Goal: Check status: Check status

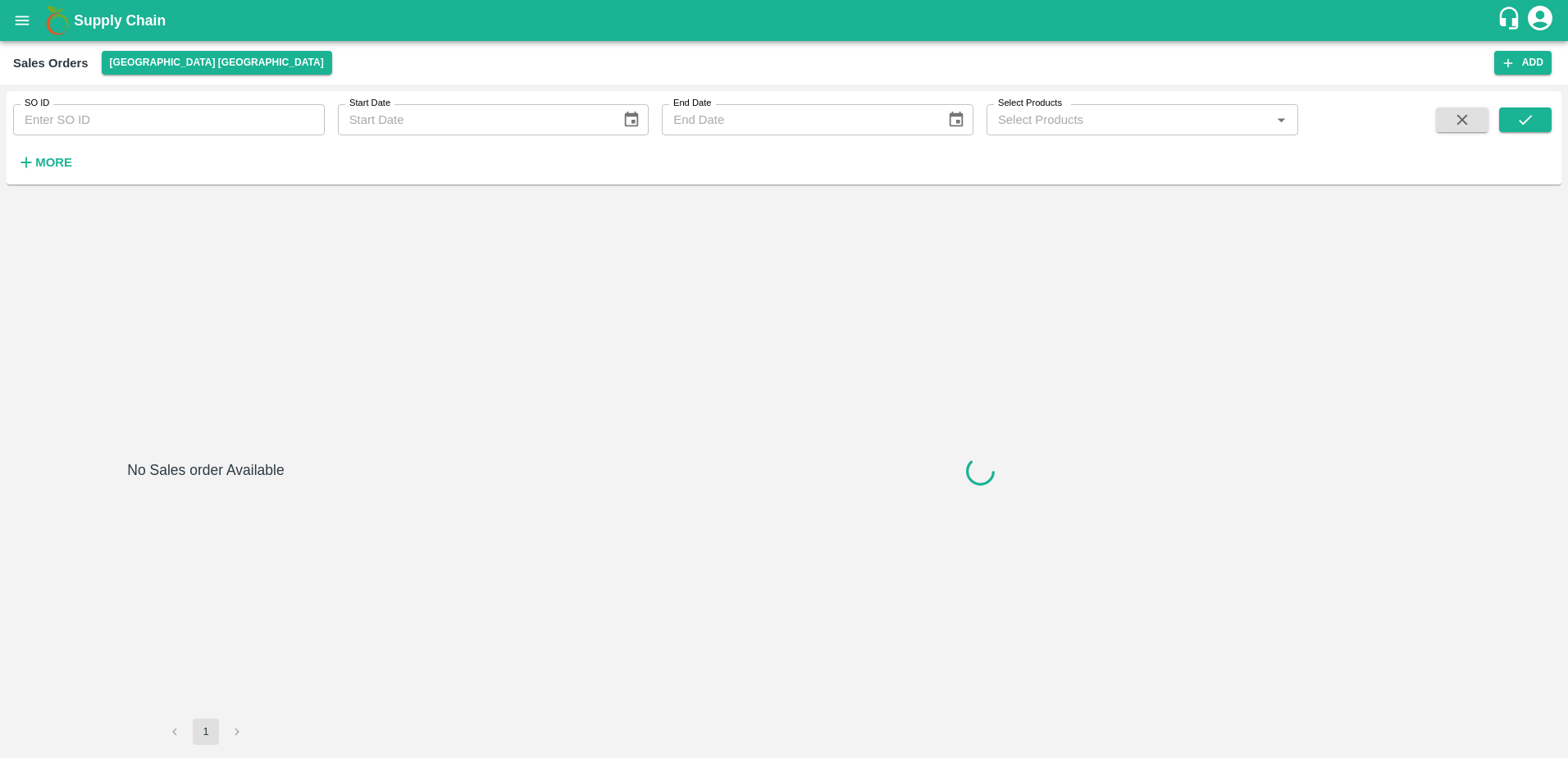
type input "597891"
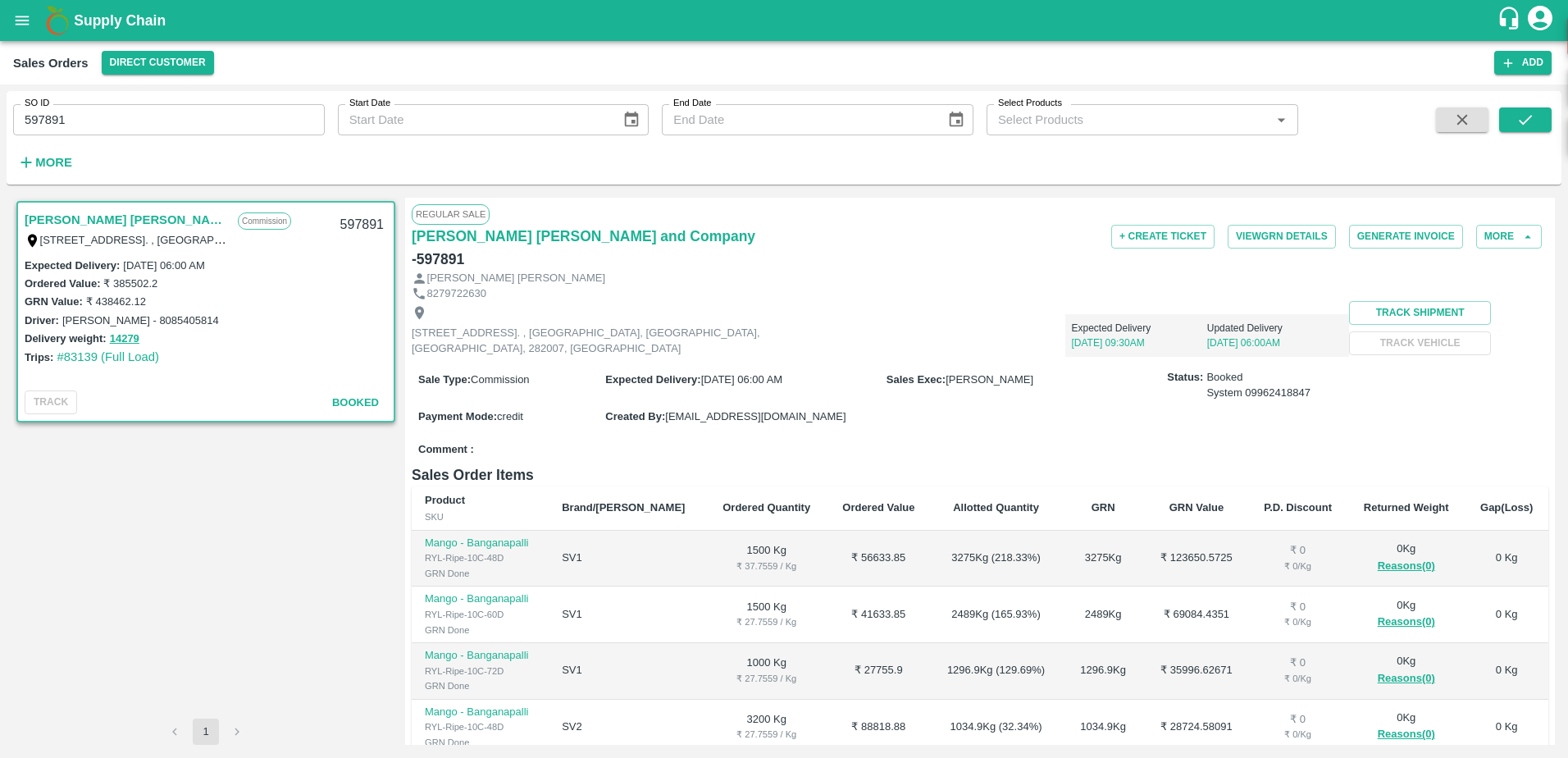
scroll to position [236, 0]
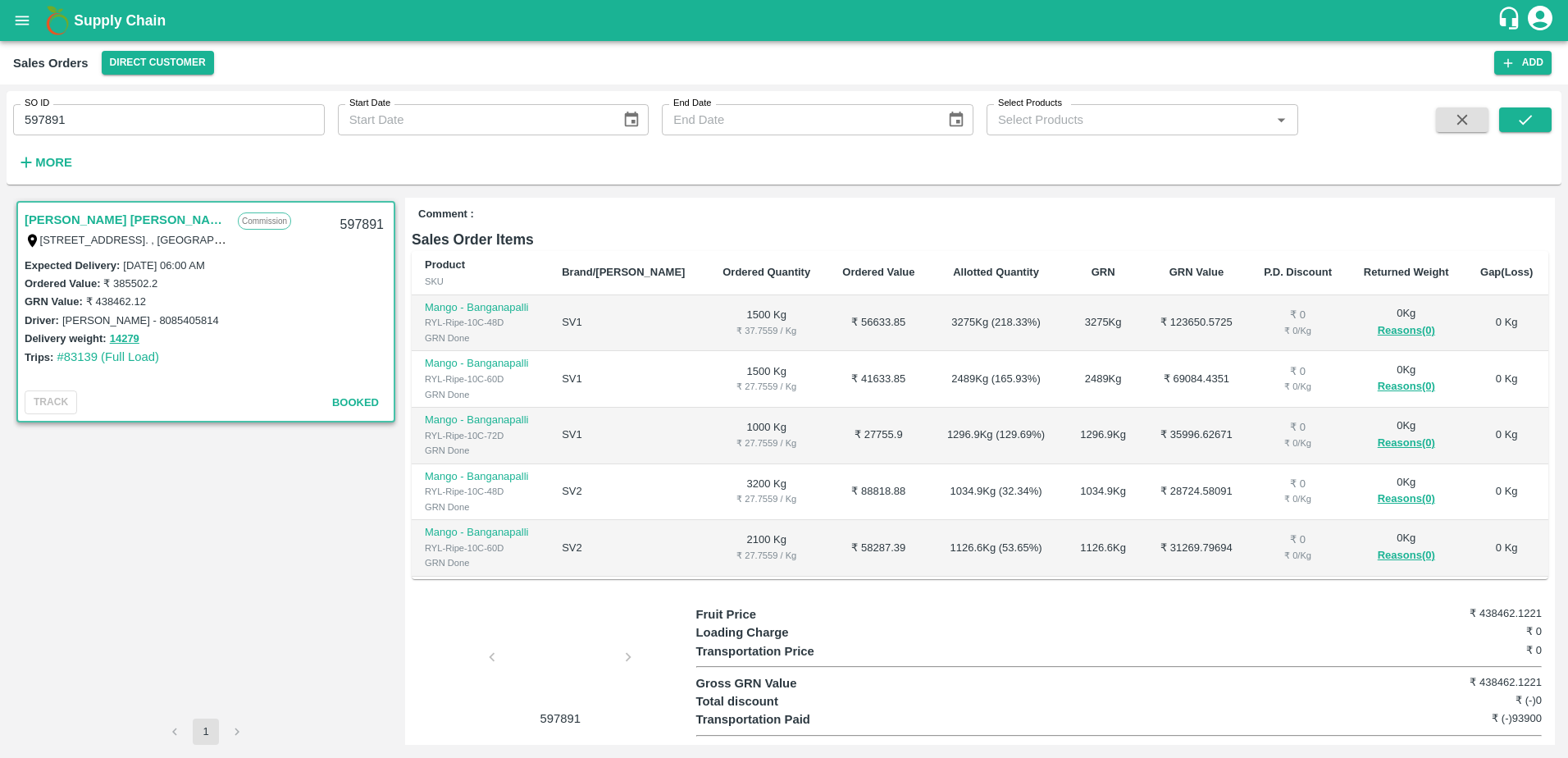
click at [563, 639] on div at bounding box center [560, 662] width 123 height 87
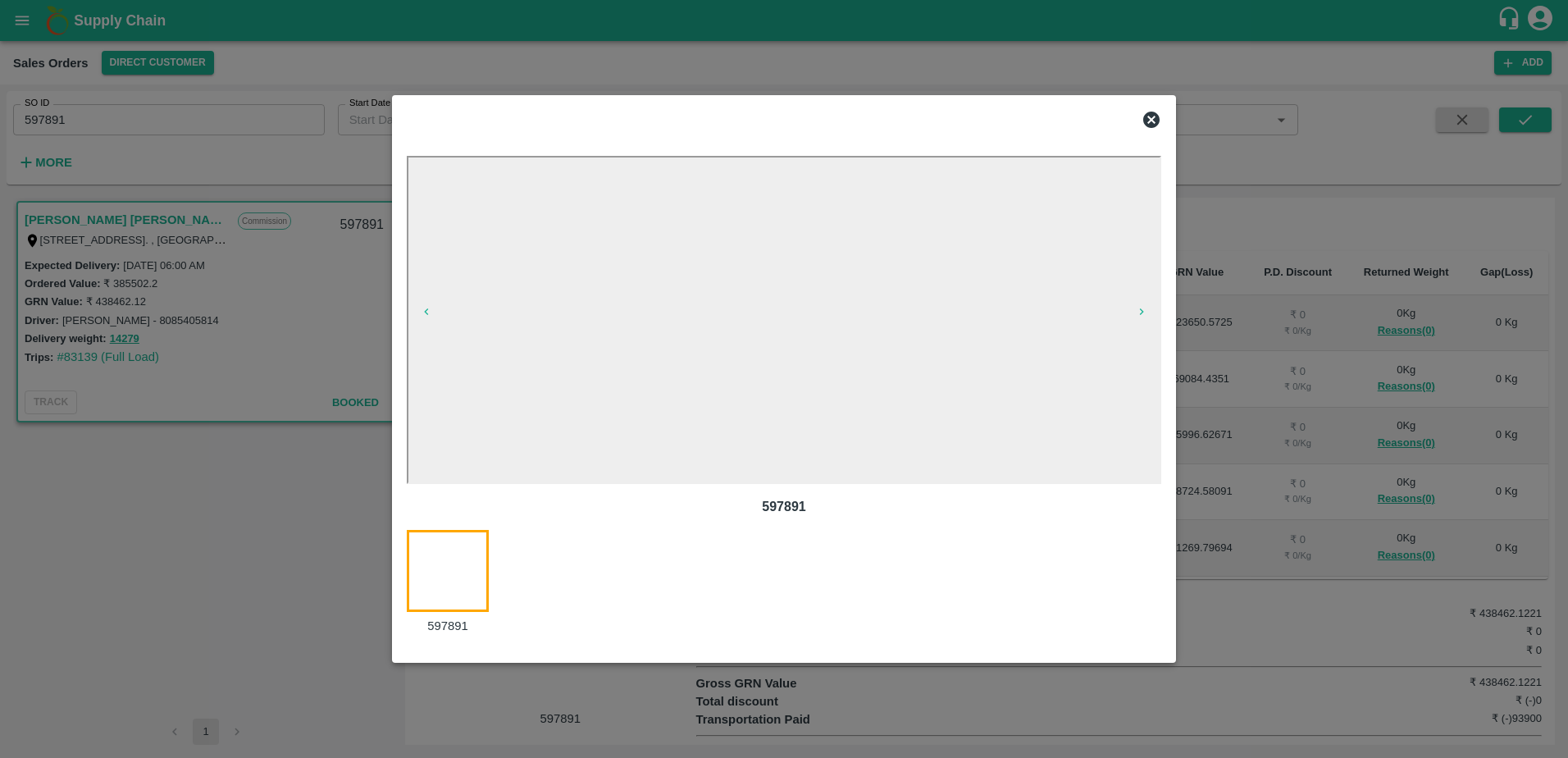
click at [1152, 115] on icon at bounding box center [1151, 119] width 16 height 16
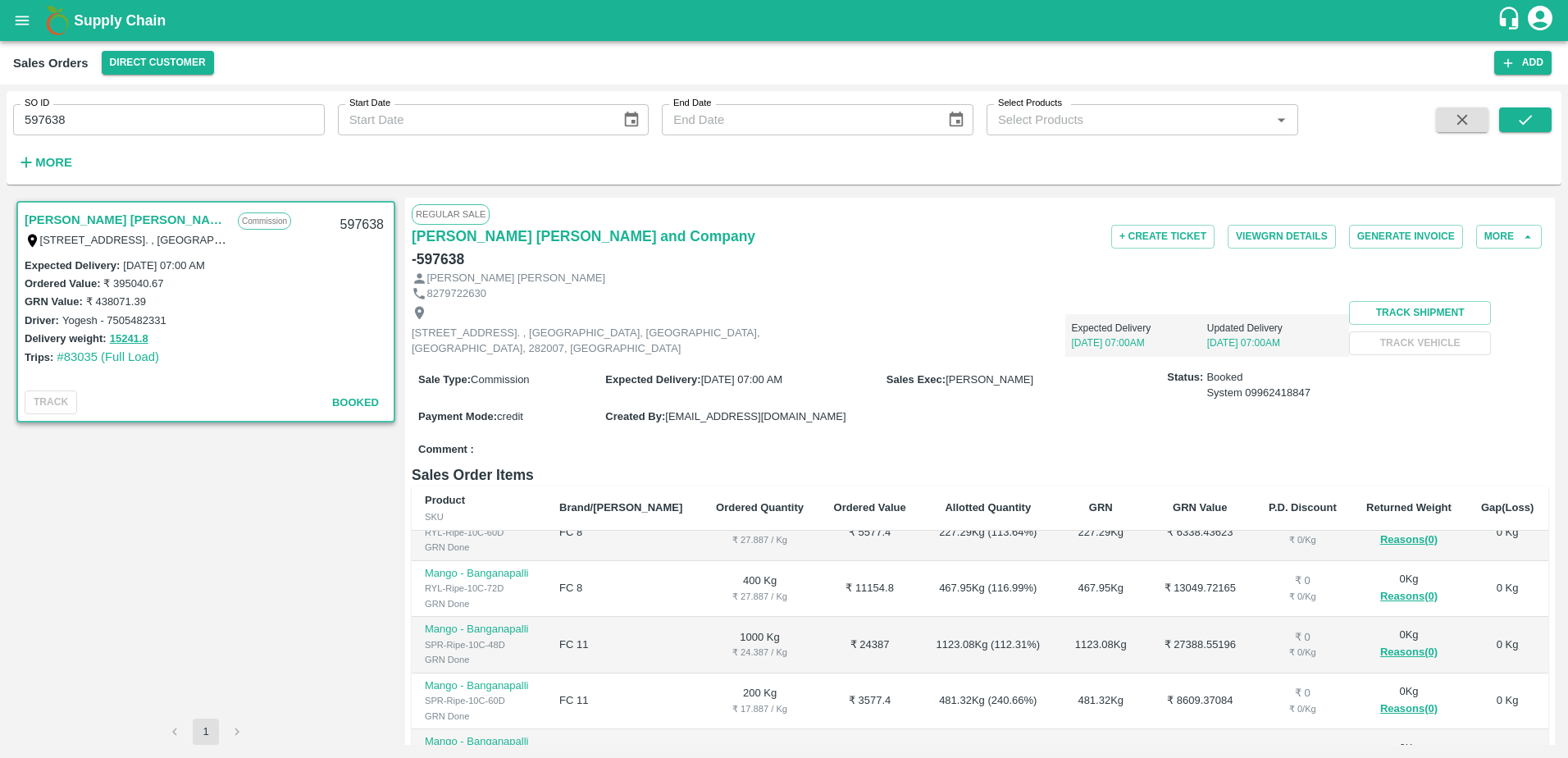
scroll to position [236, 0]
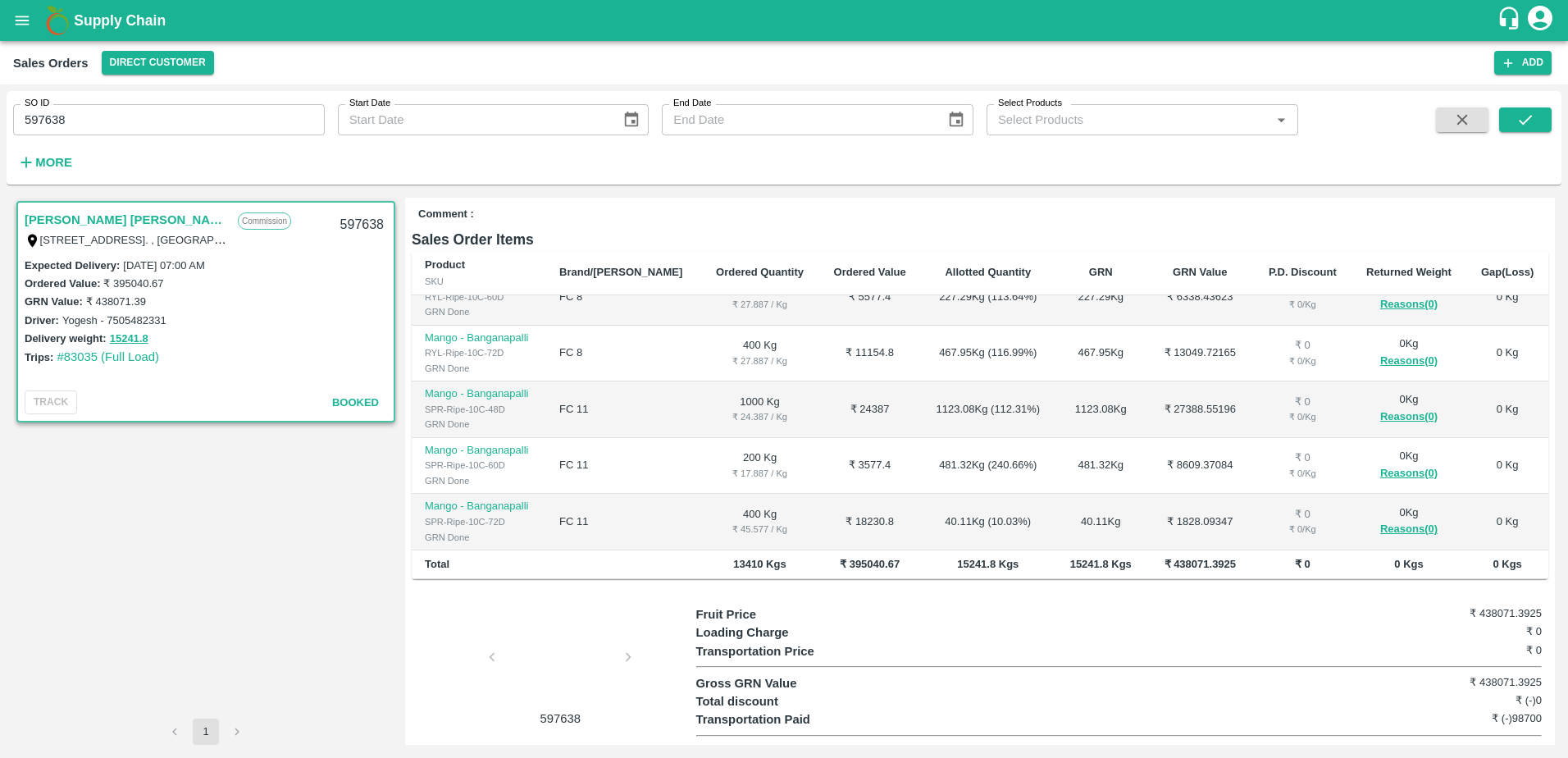
click at [562, 619] on div at bounding box center [560, 662] width 123 height 87
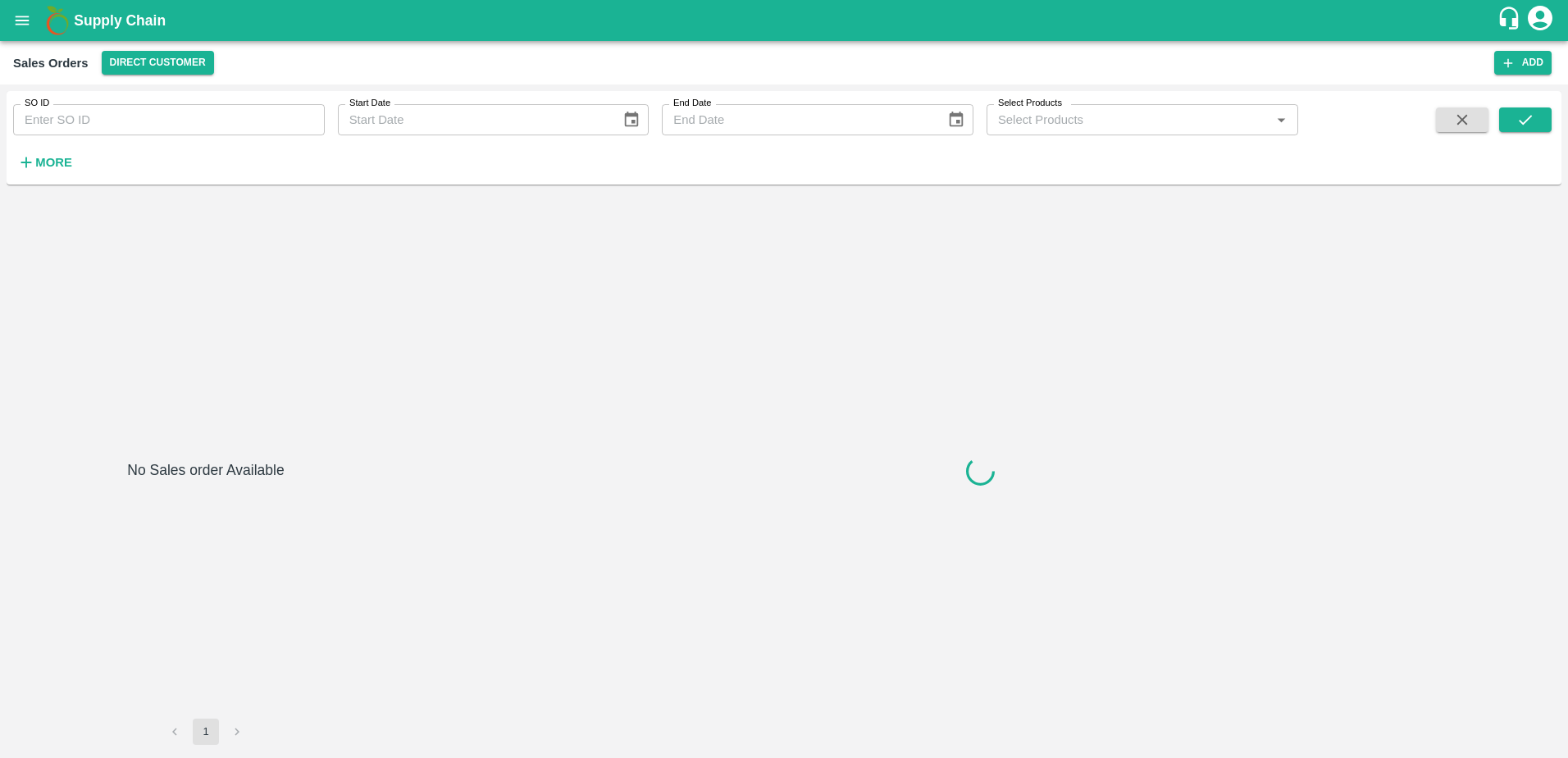
type input "597658"
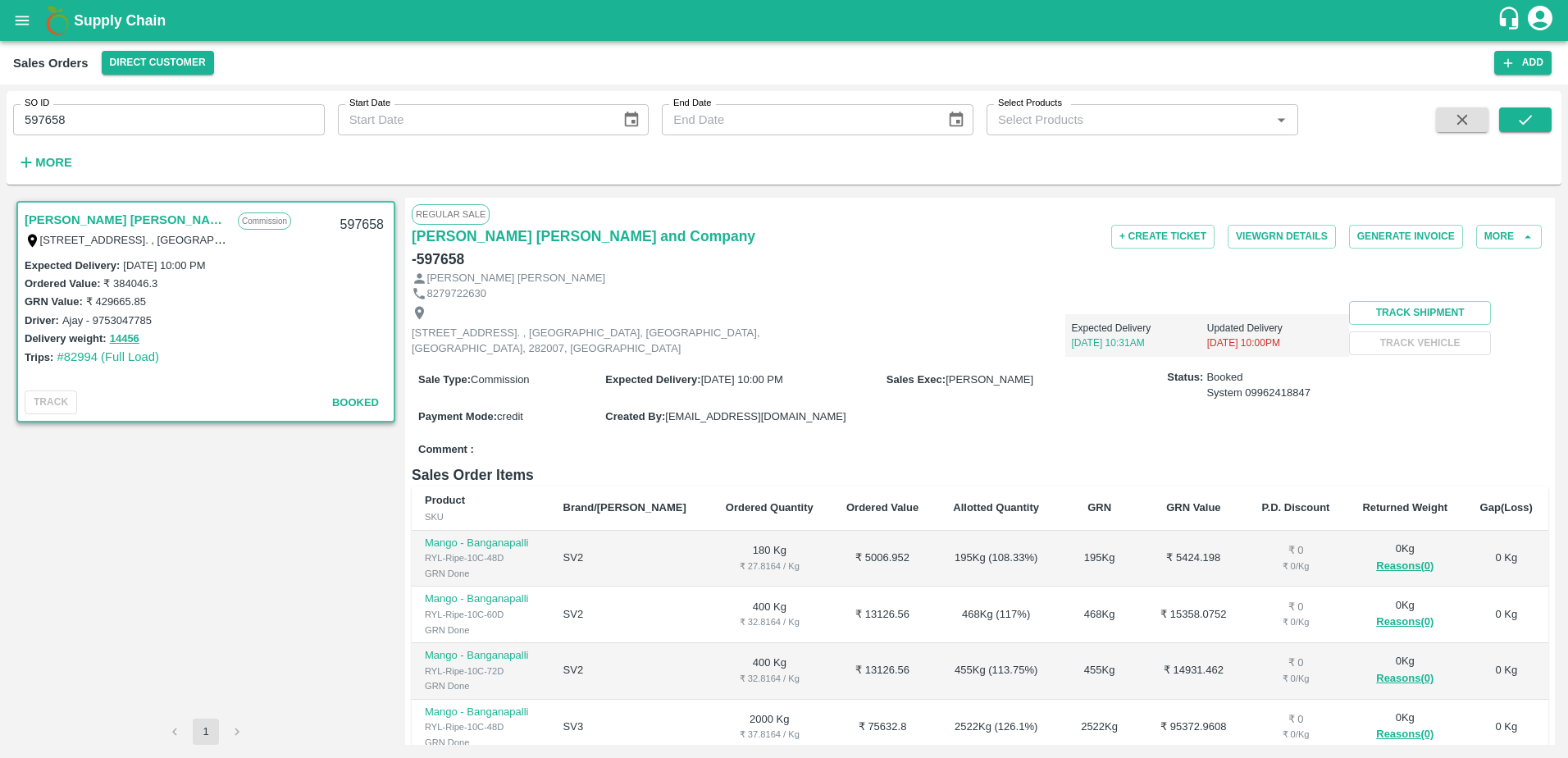
scroll to position [236, 0]
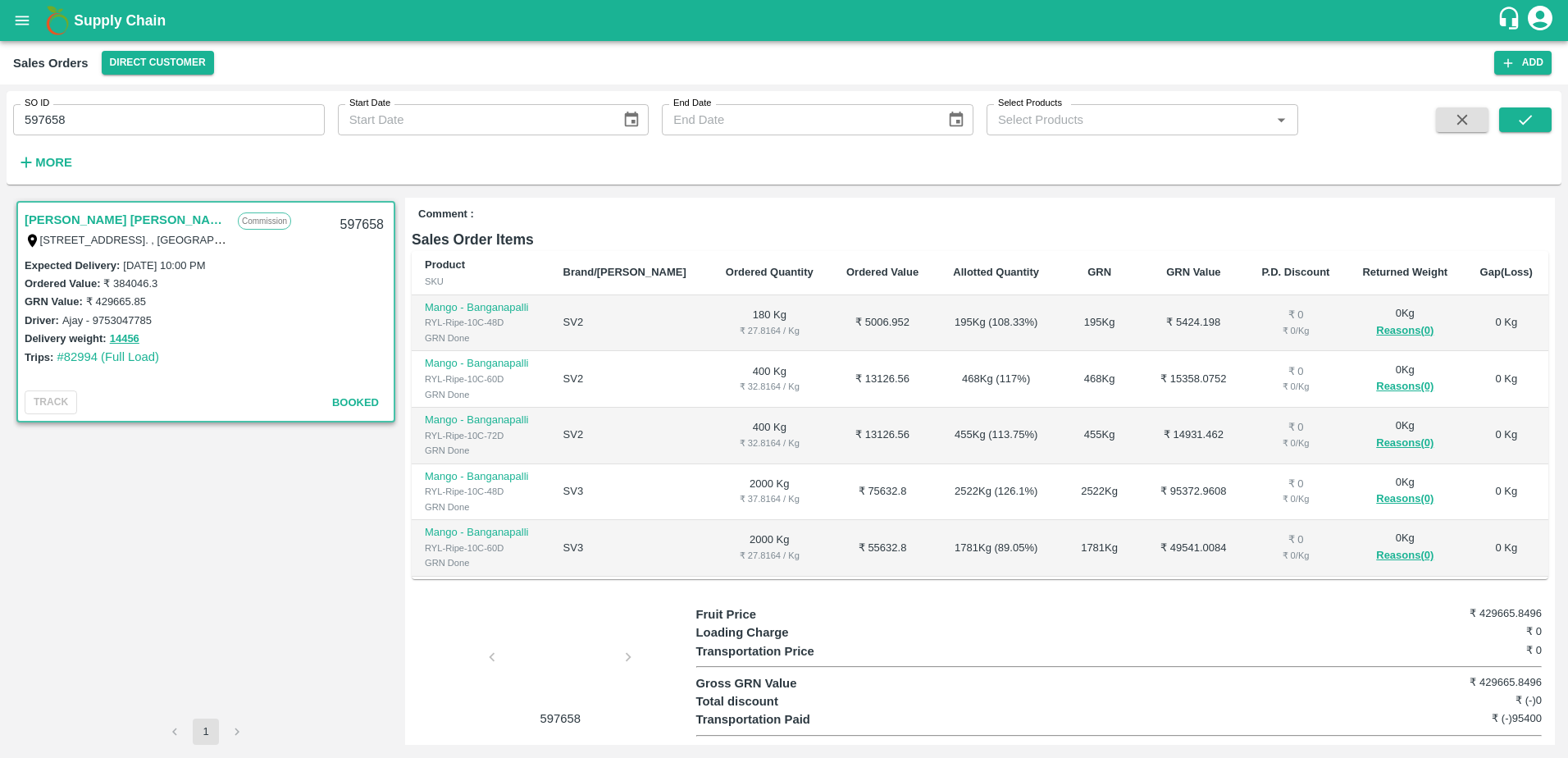
click at [538, 639] on div at bounding box center [560, 662] width 123 height 87
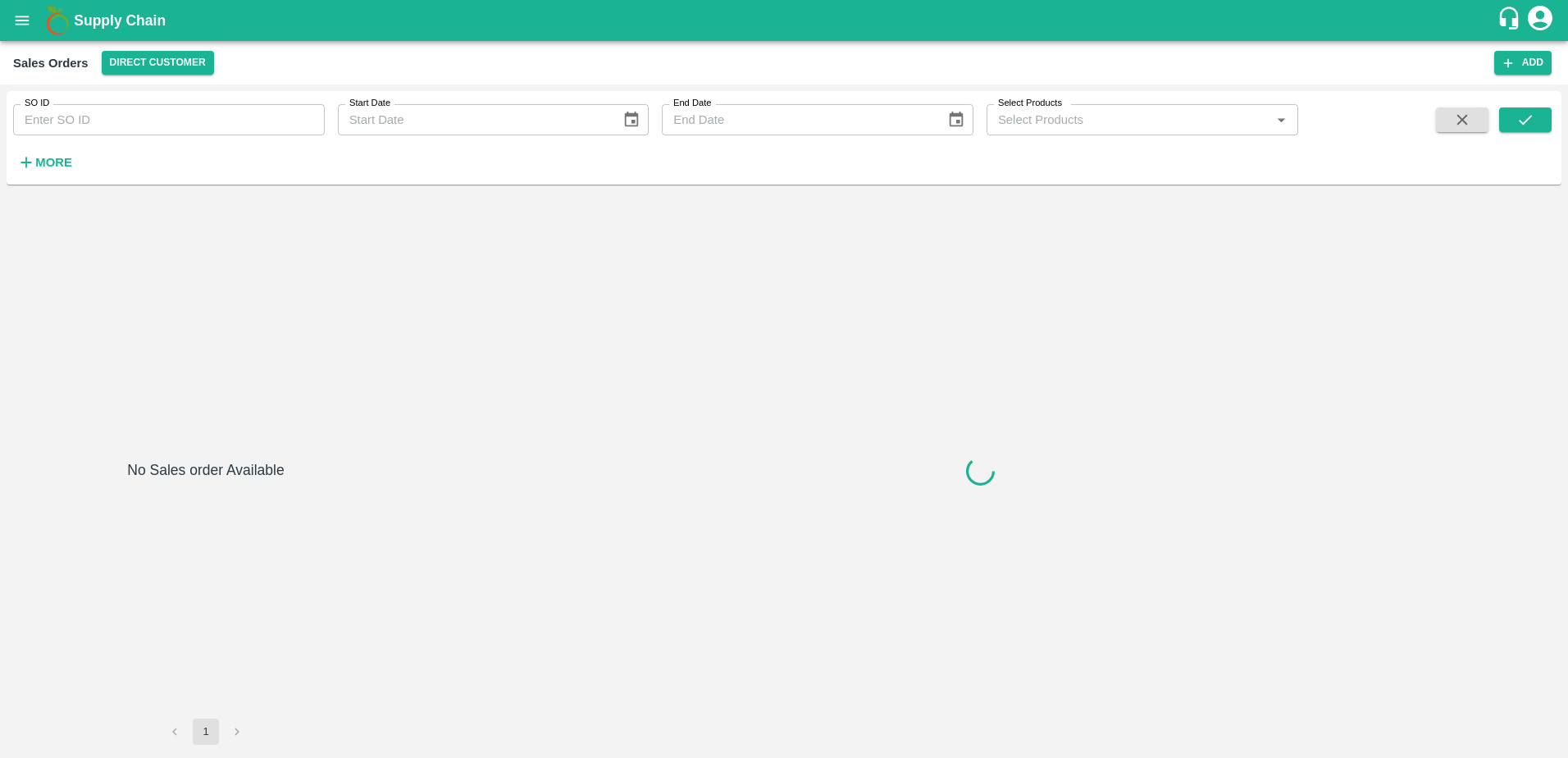
type input "597489"
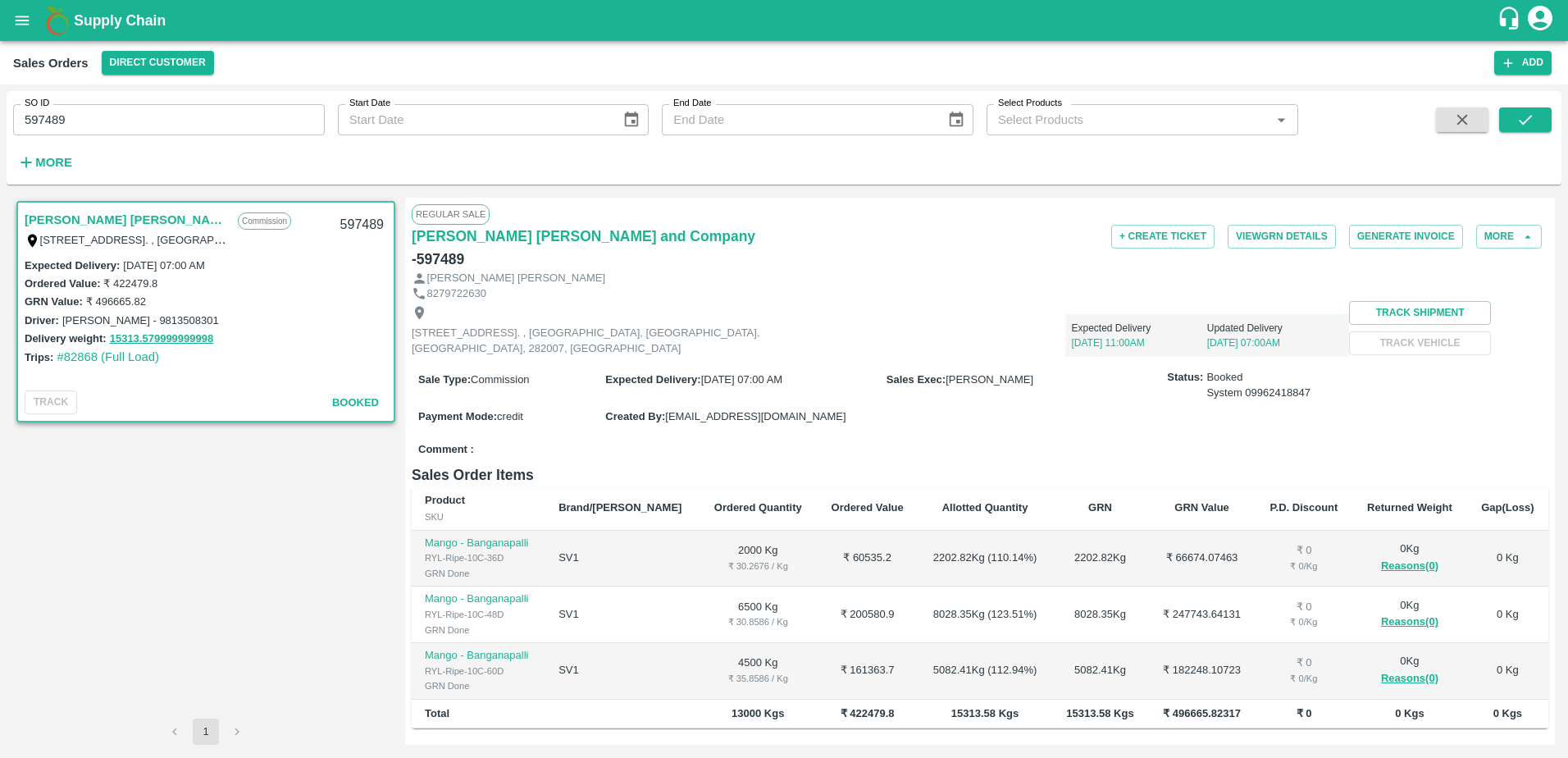
scroll to position [150, 0]
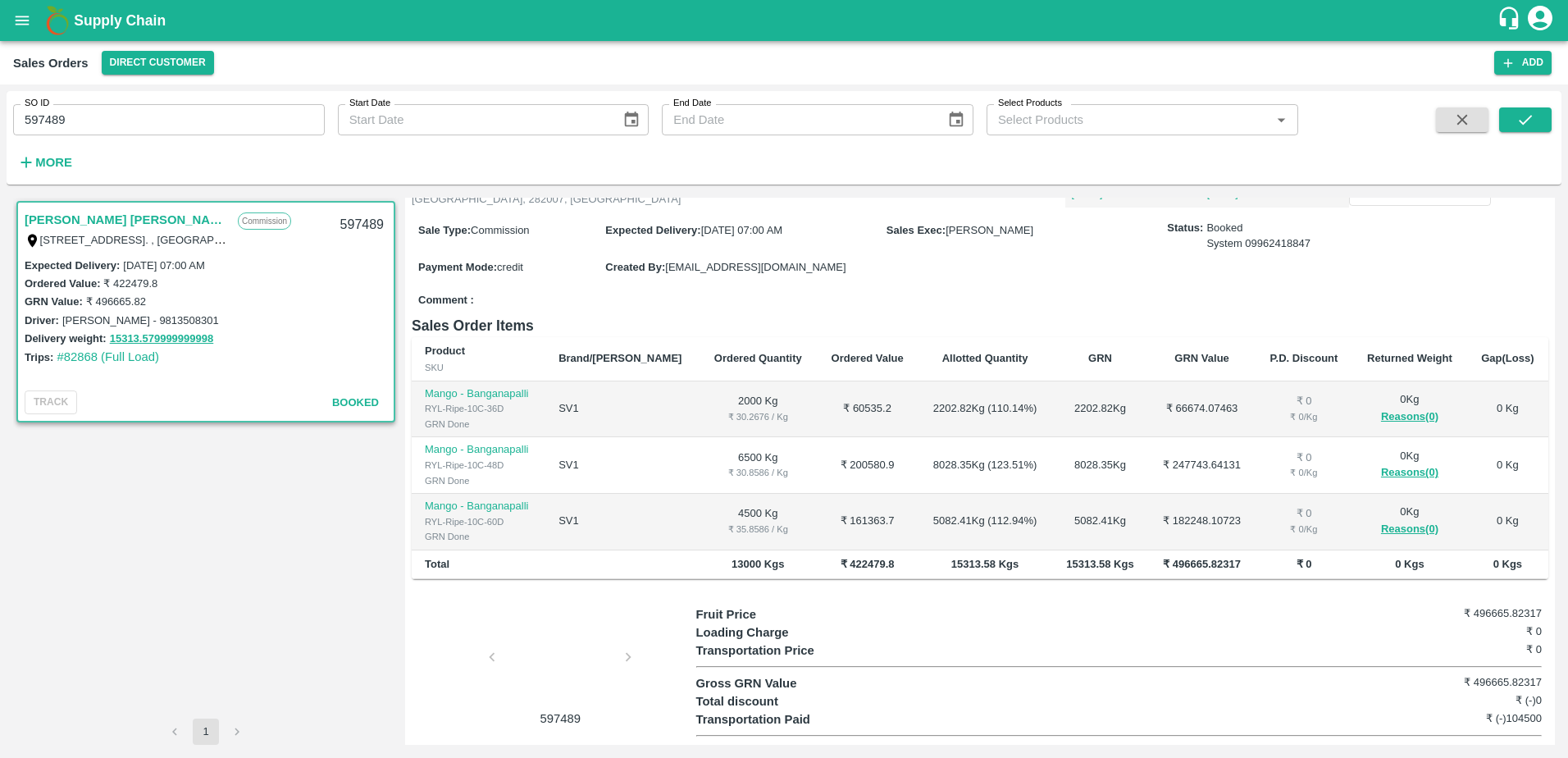
click at [551, 672] on div at bounding box center [560, 662] width 123 height 87
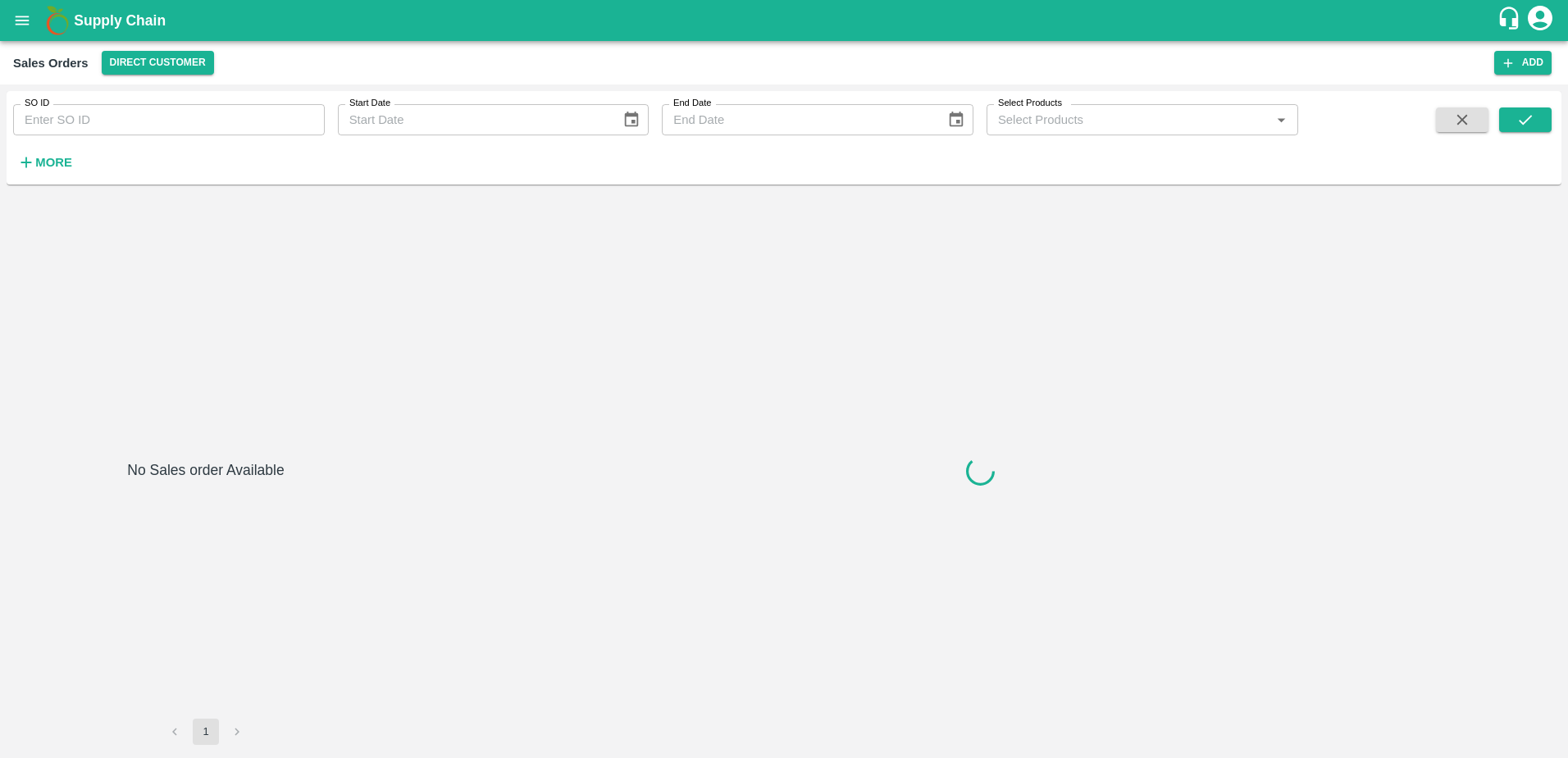
type input "597426"
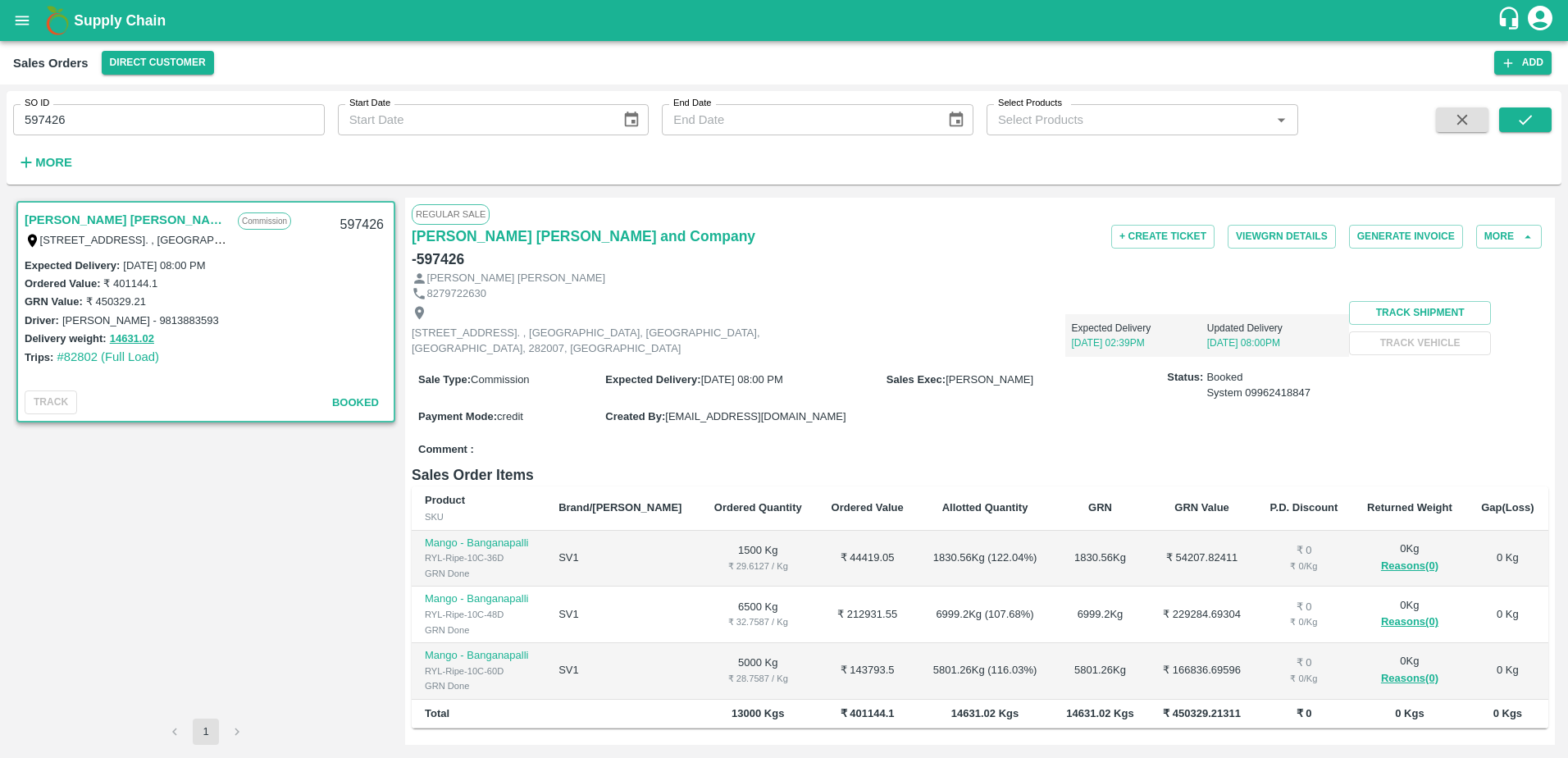
scroll to position [150, 0]
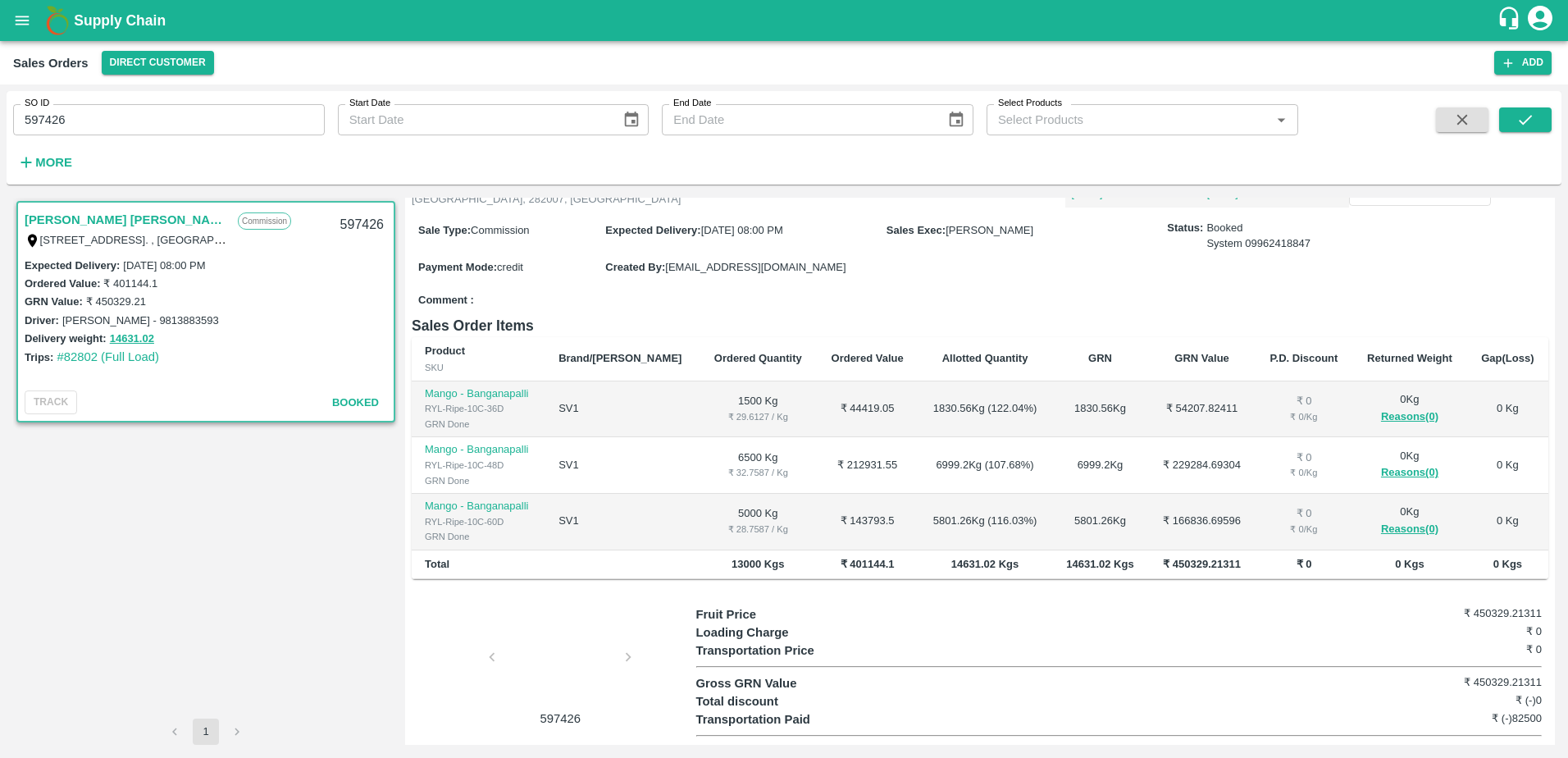
click at [585, 633] on div at bounding box center [560, 662] width 123 height 87
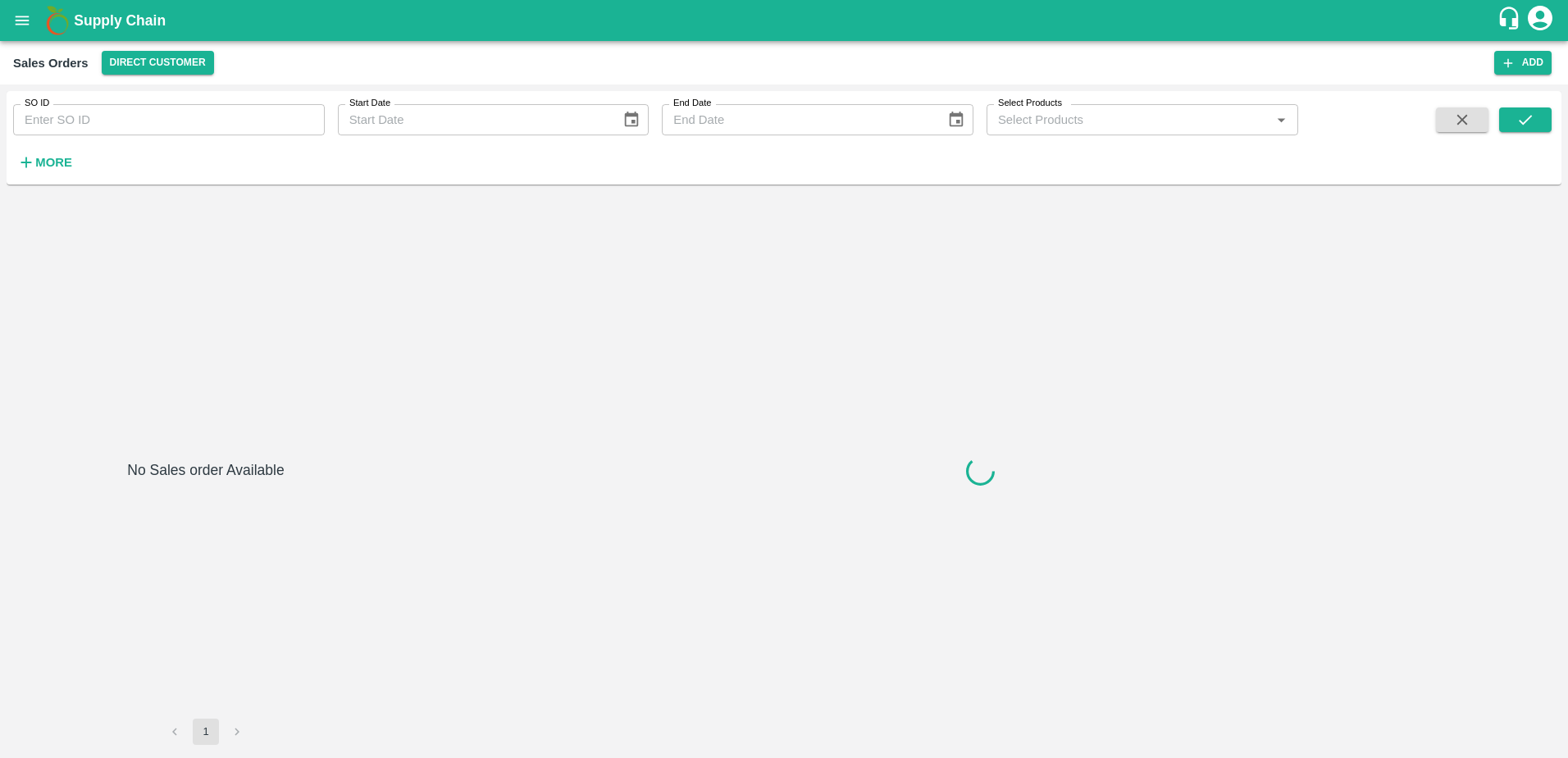
type input "596966"
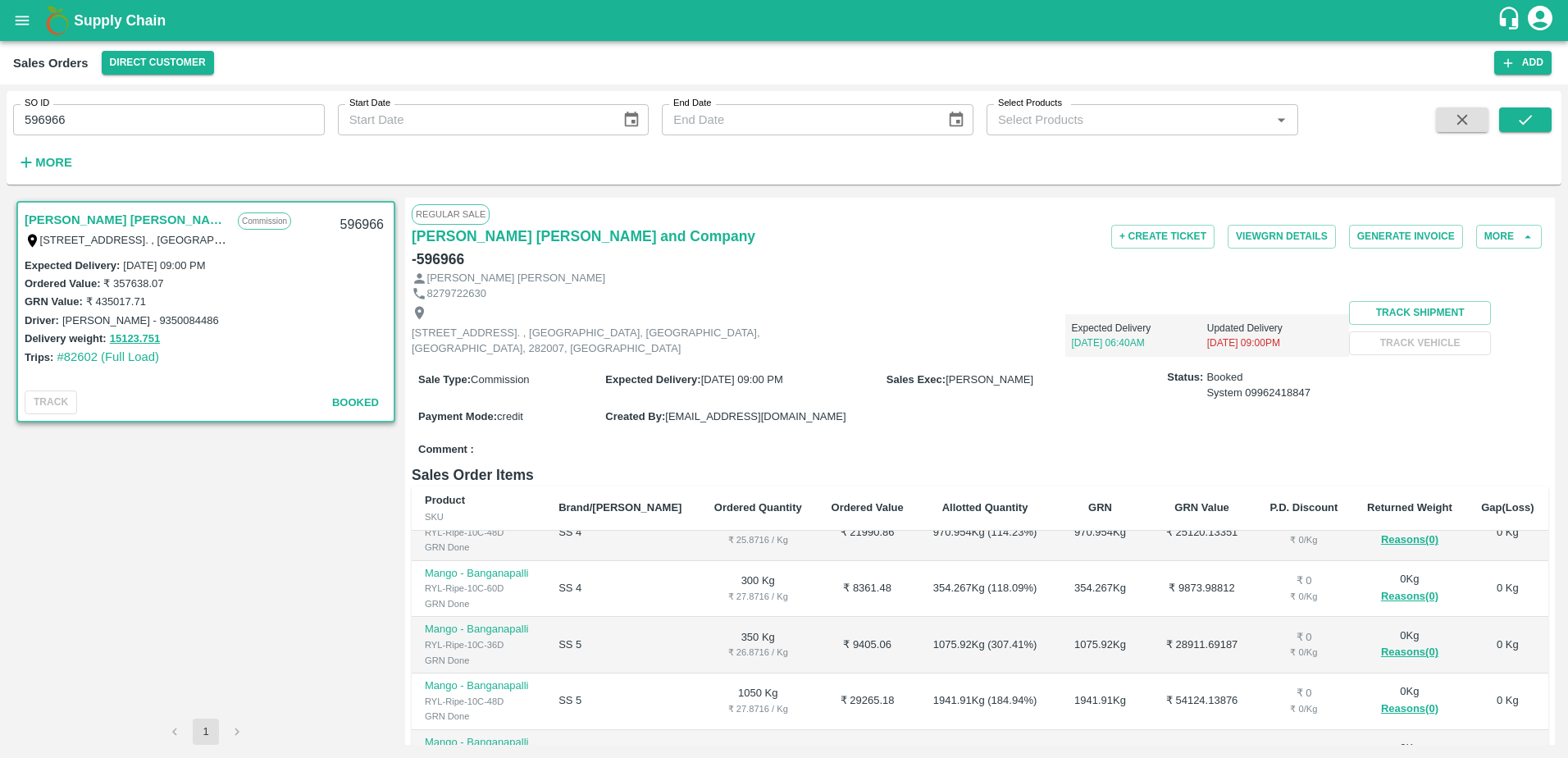
scroll to position [236, 0]
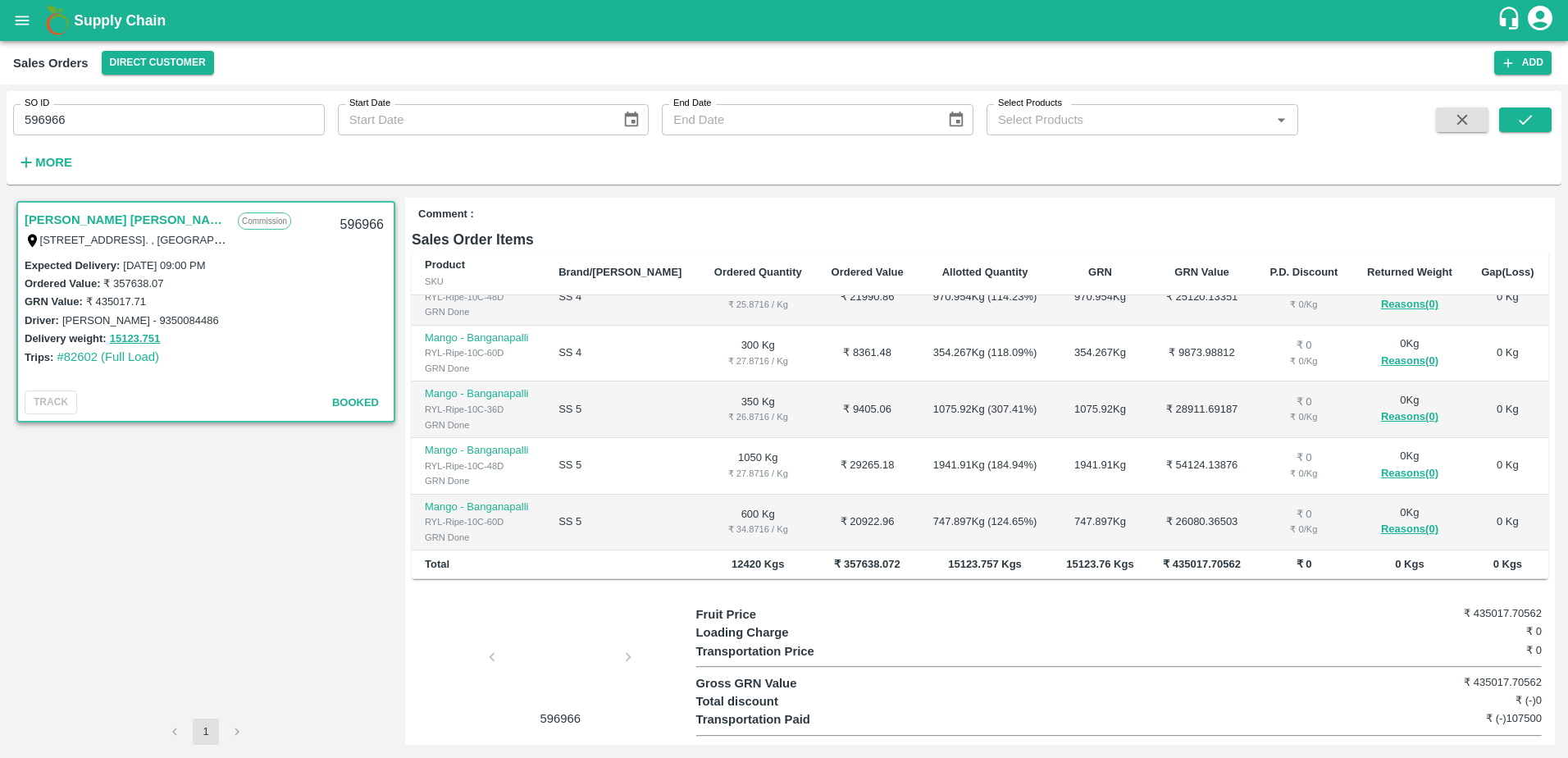
click at [556, 624] on div at bounding box center [560, 662] width 123 height 87
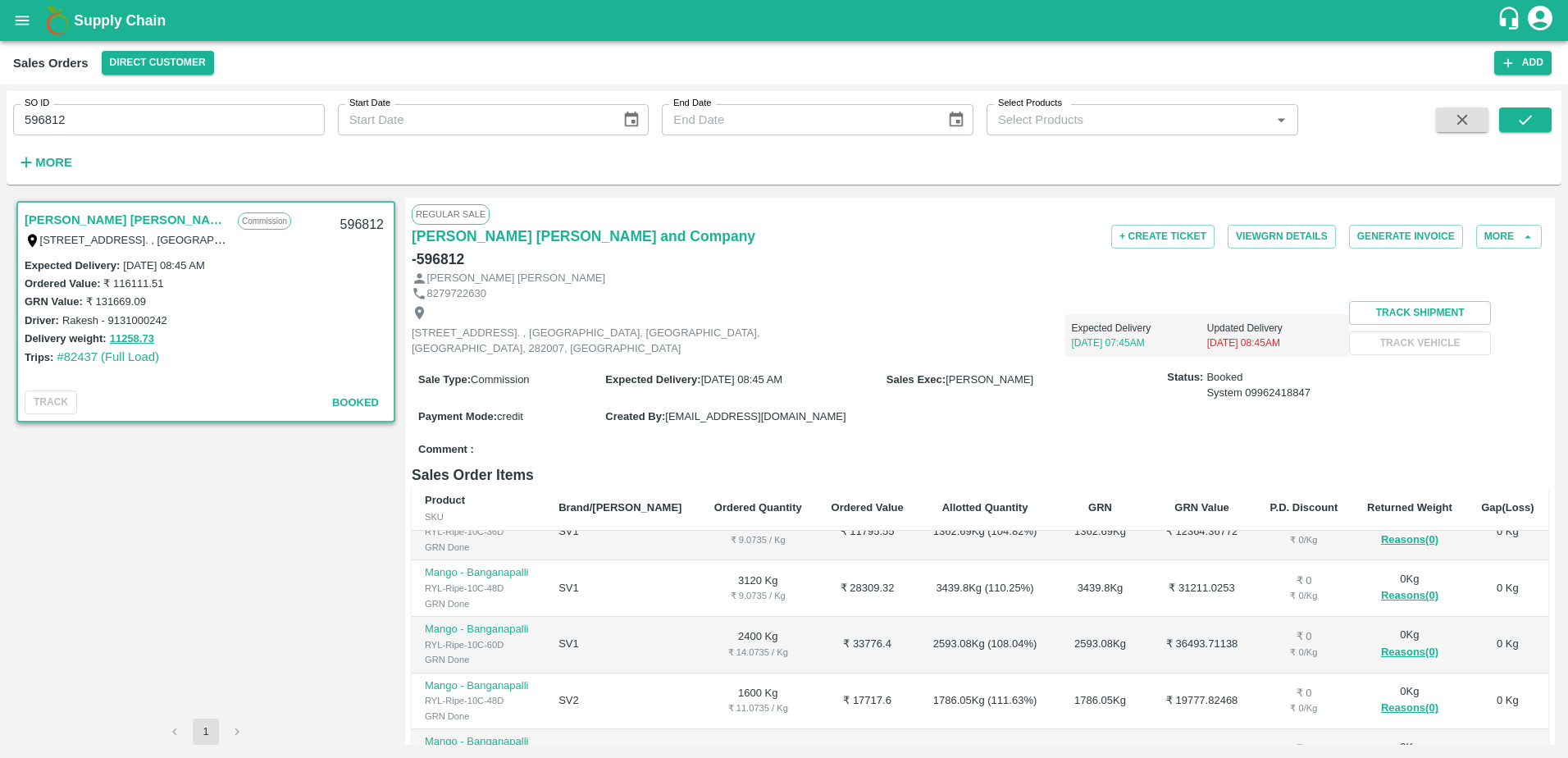
scroll to position [236, 0]
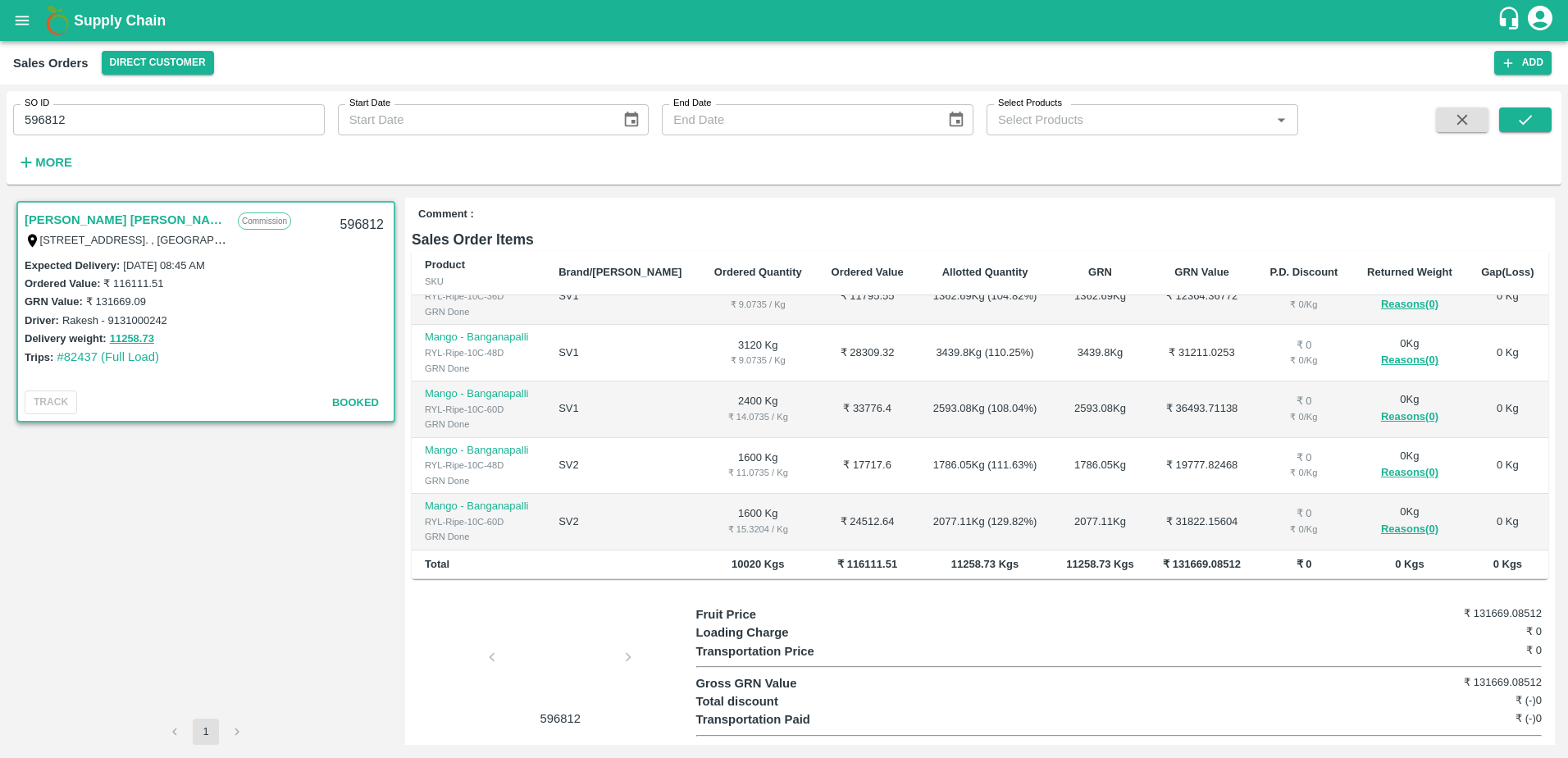
click at [562, 633] on div at bounding box center [560, 662] width 123 height 87
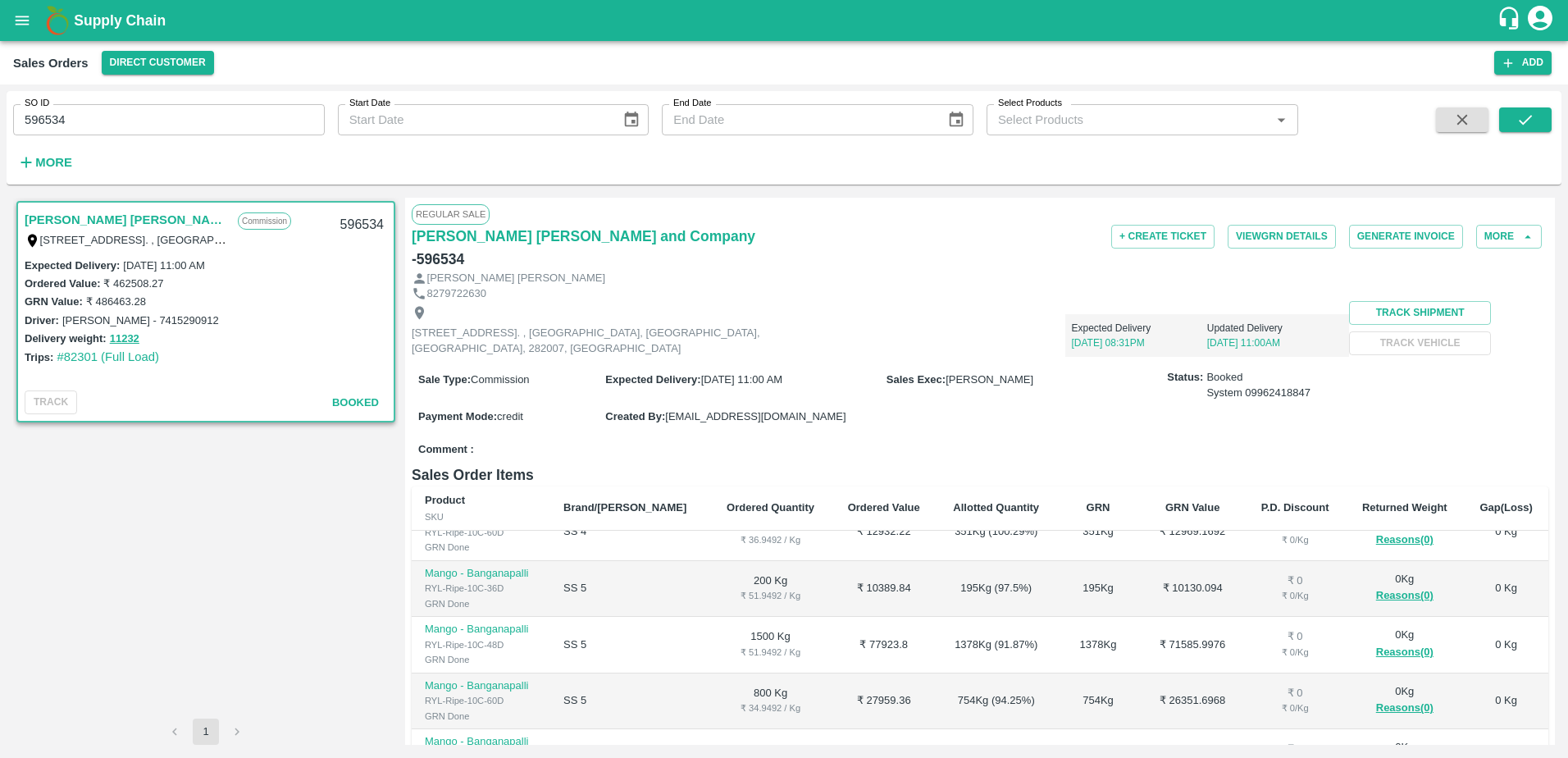
scroll to position [236, 0]
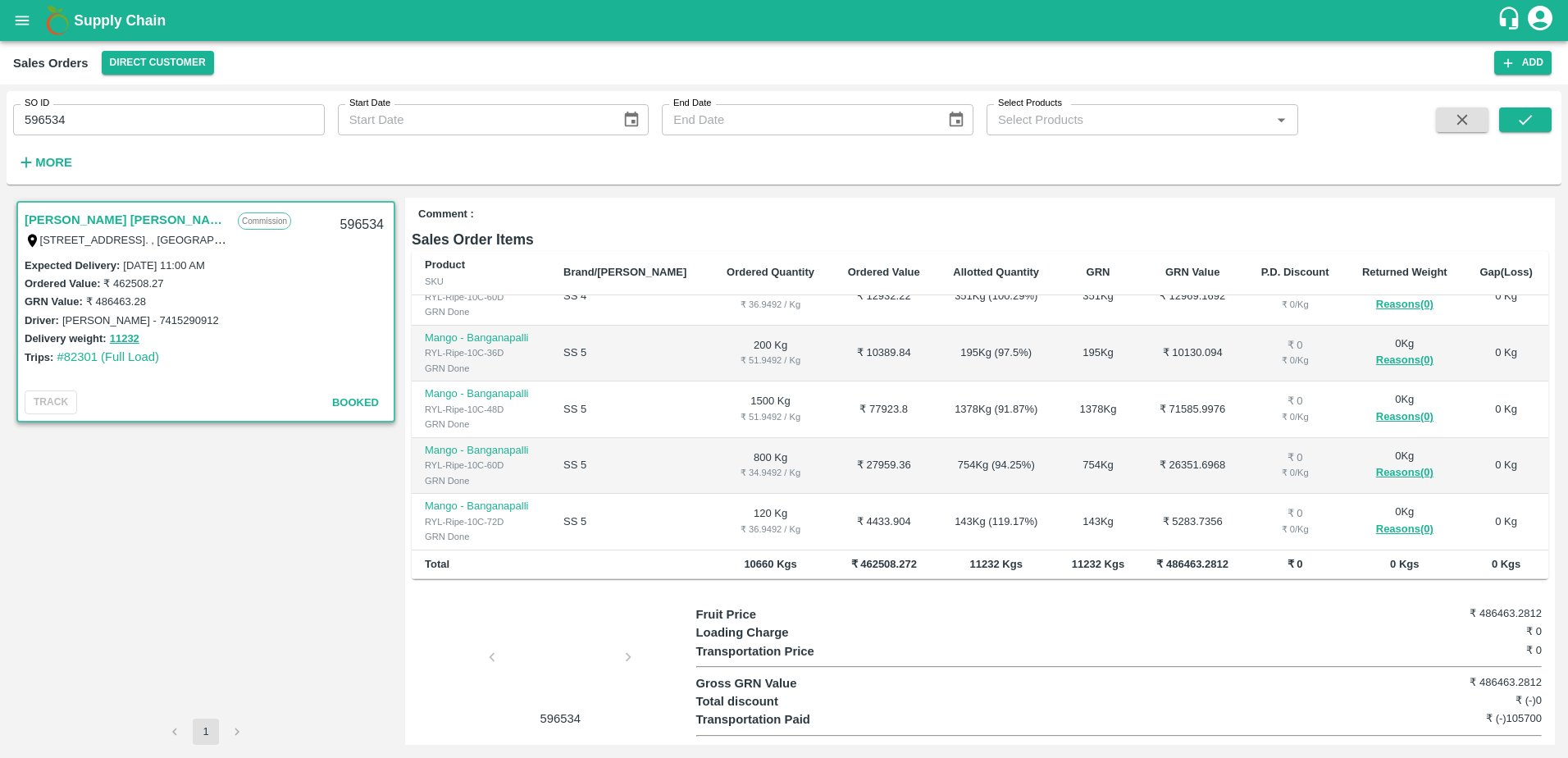
click at [535, 660] on div at bounding box center [560, 662] width 123 height 87
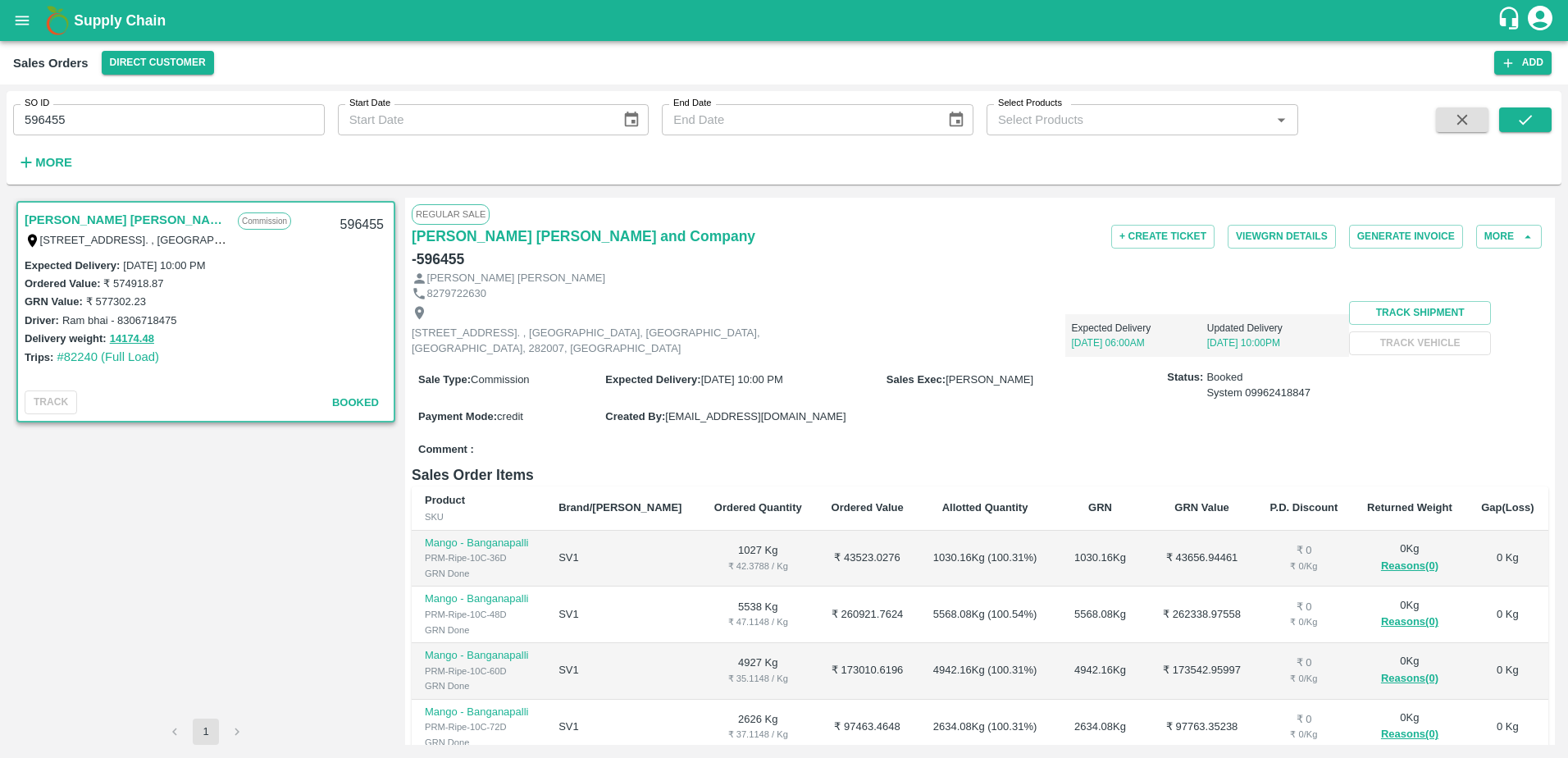
scroll to position [206, 0]
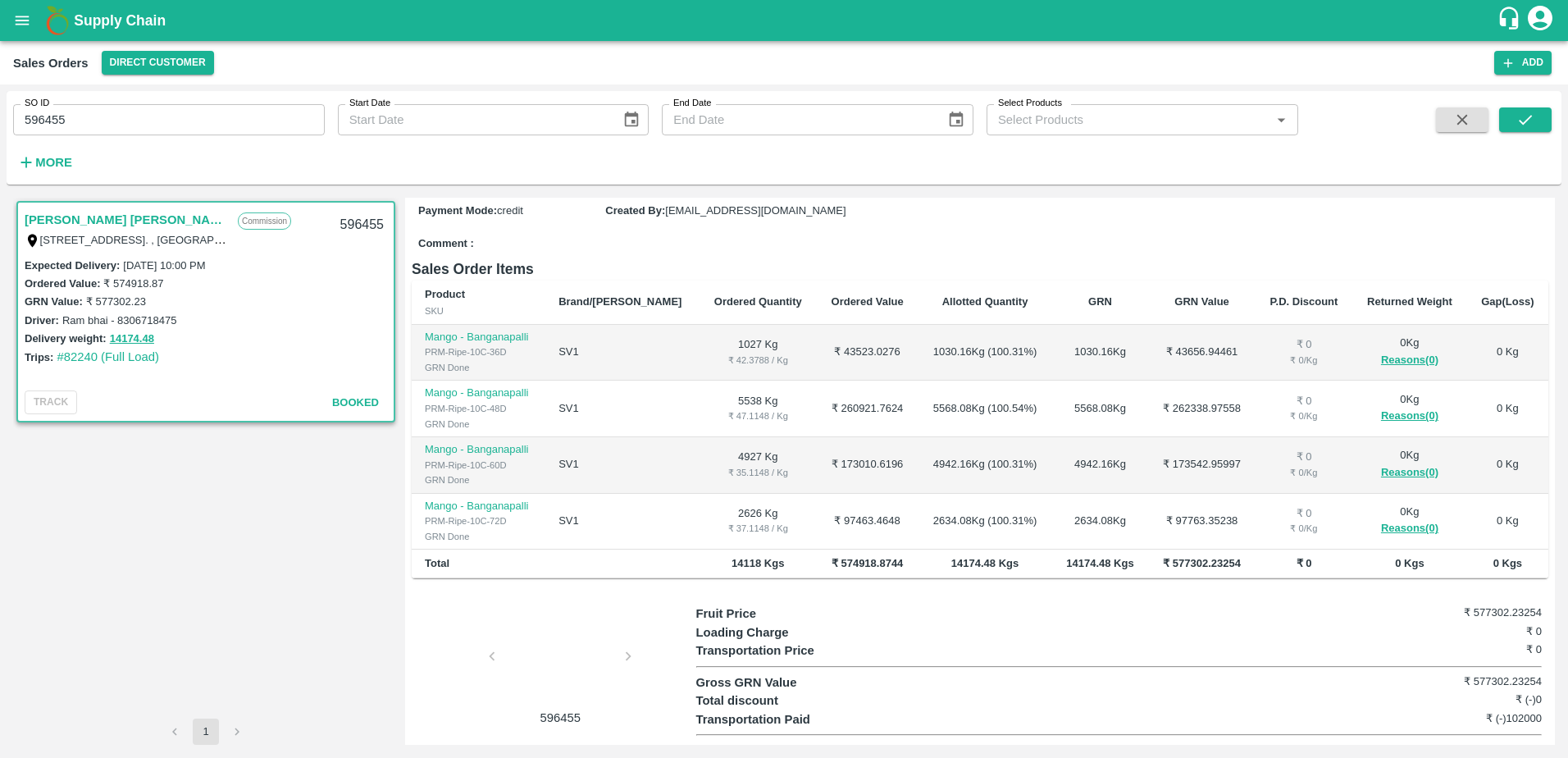
click at [541, 624] on div at bounding box center [560, 661] width 123 height 87
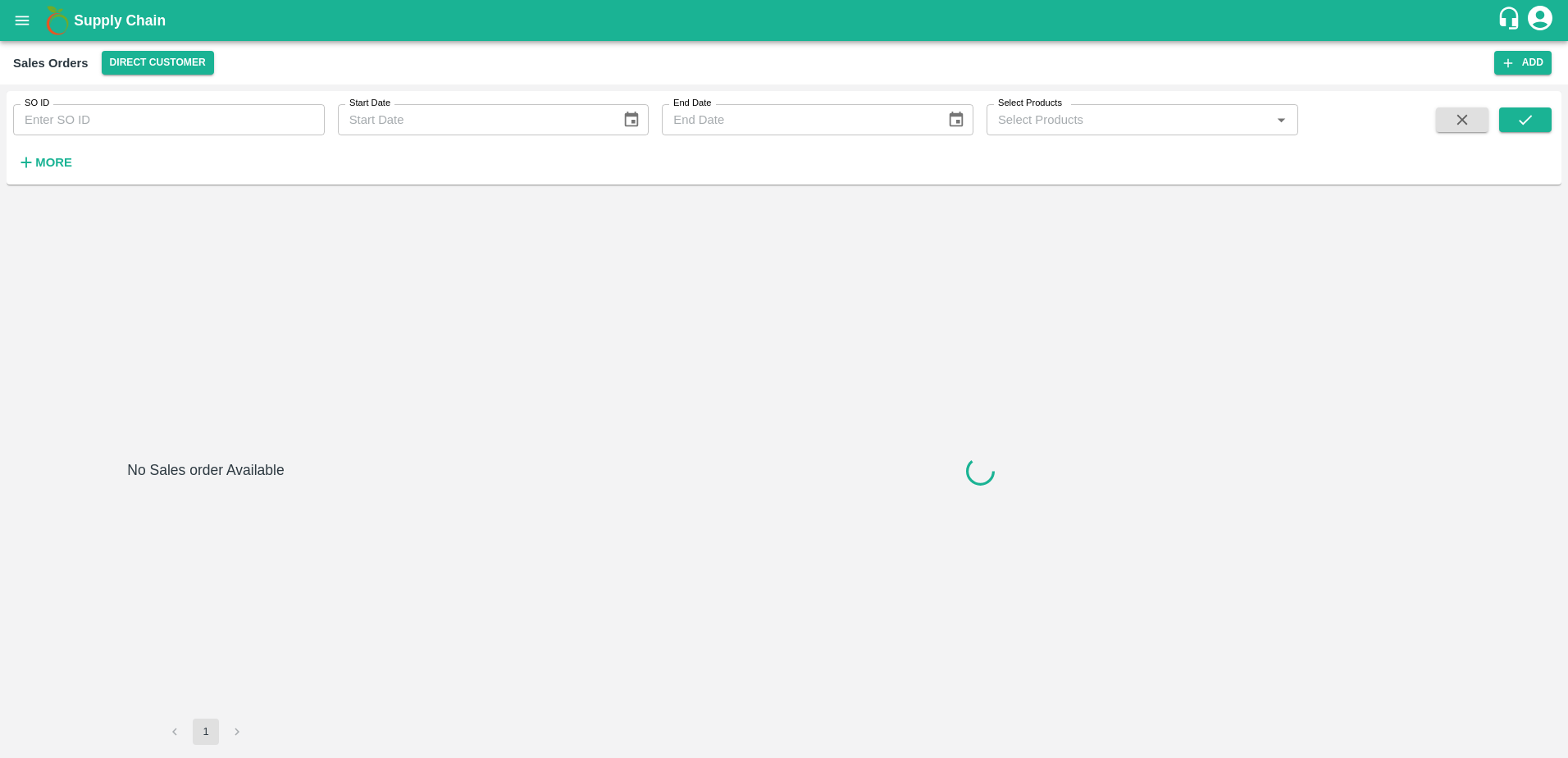
type input "596089"
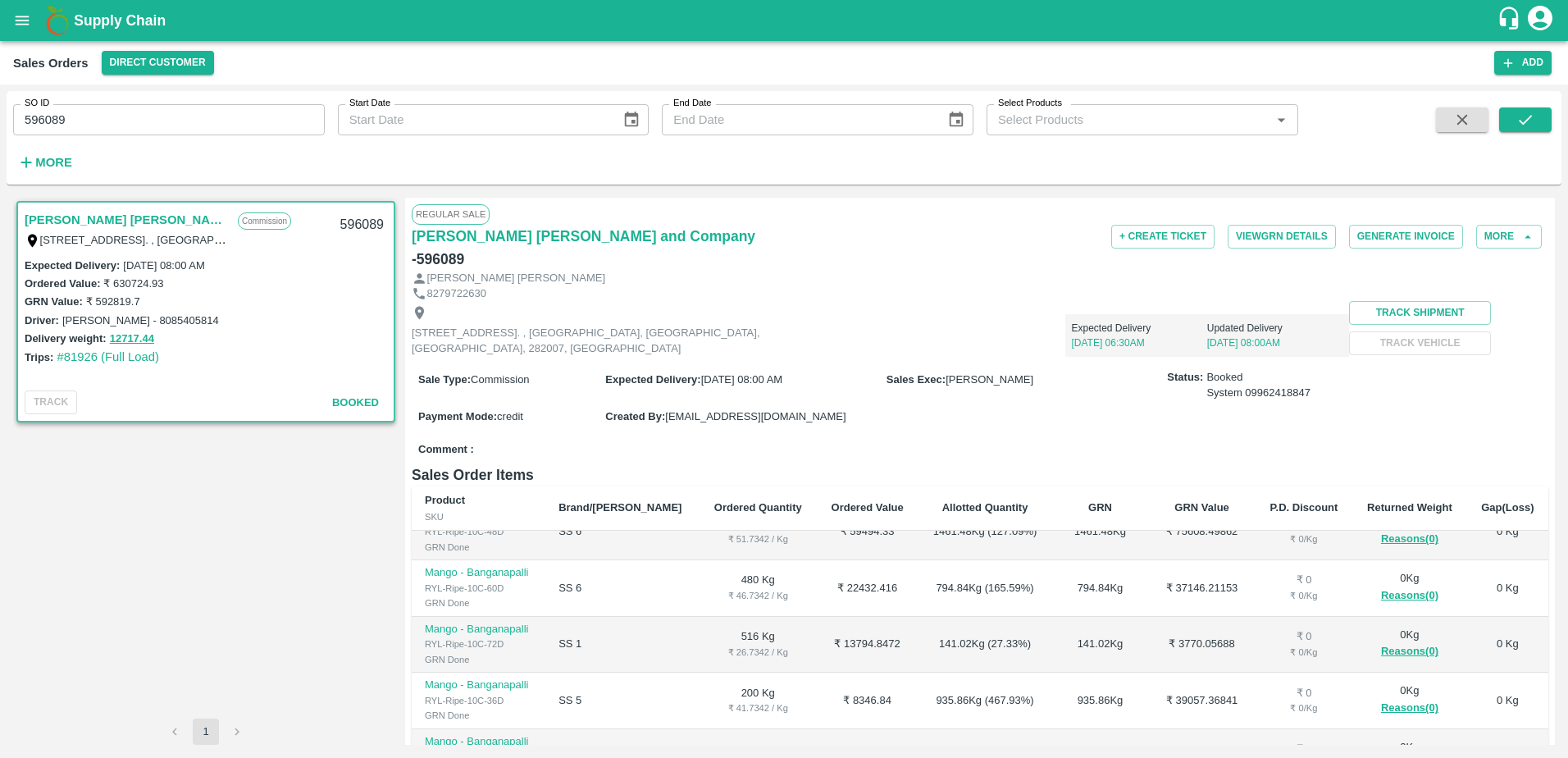
scroll to position [236, 0]
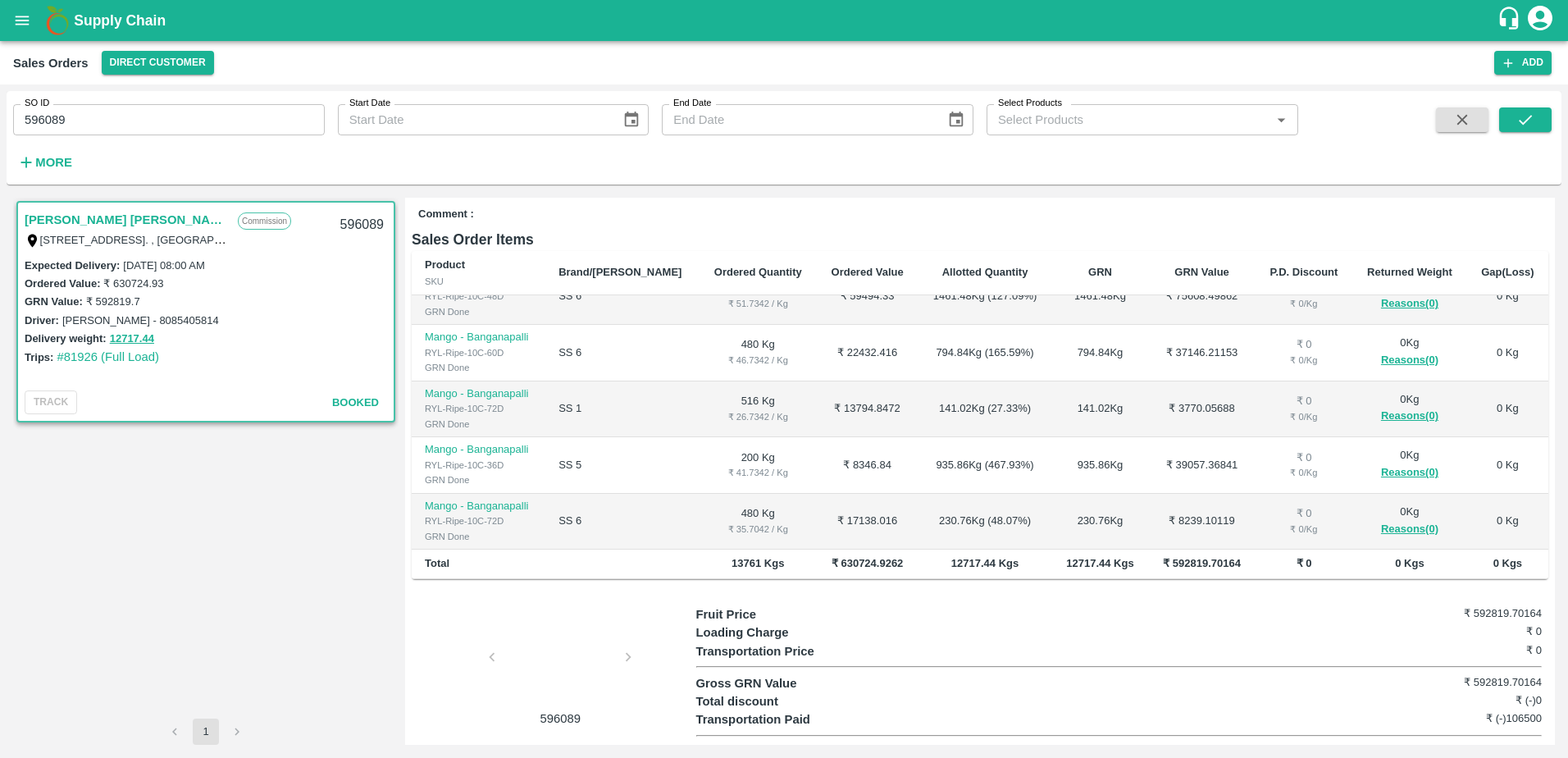
click at [564, 641] on div at bounding box center [560, 662] width 123 height 87
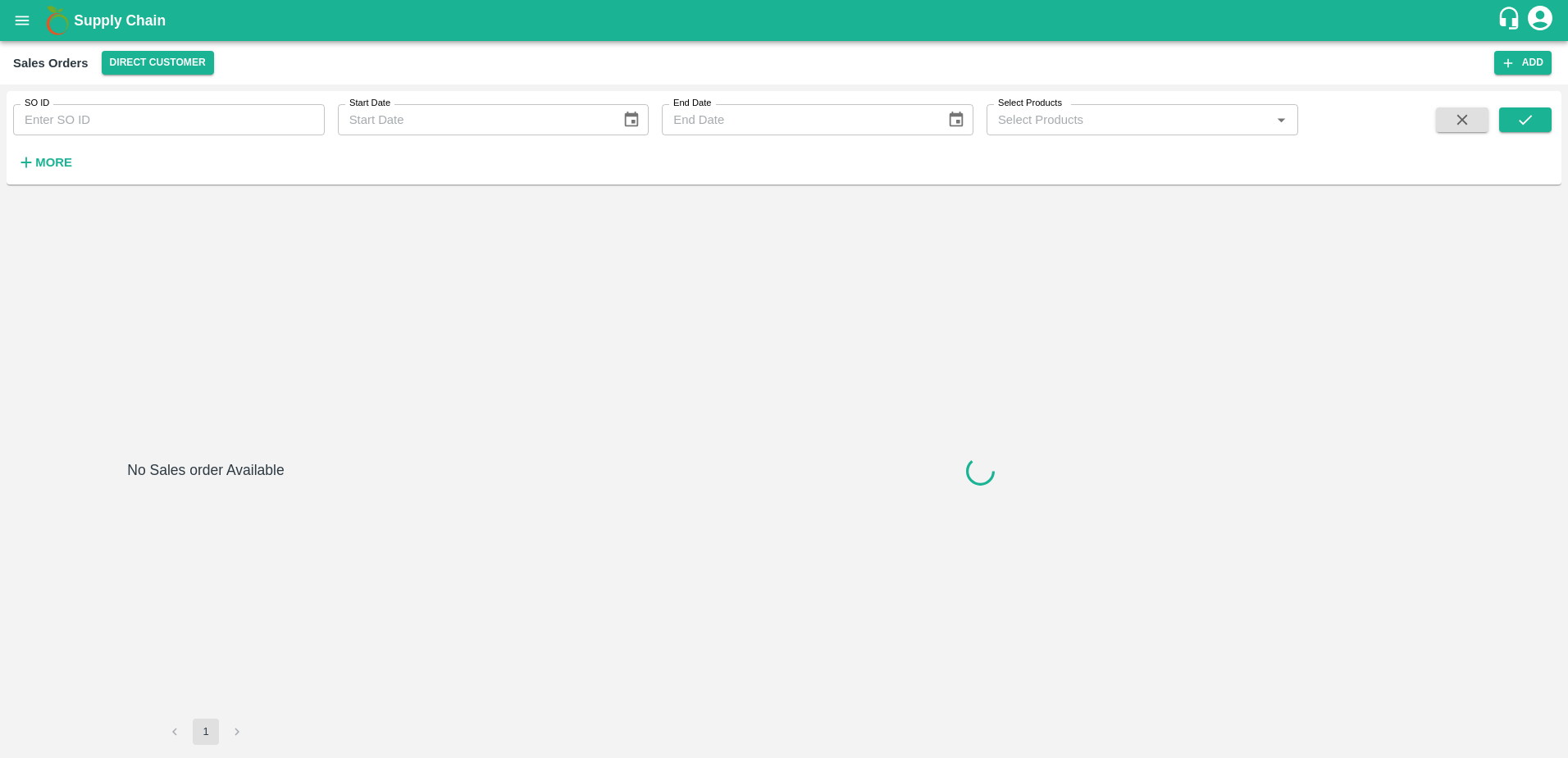
type input "595961"
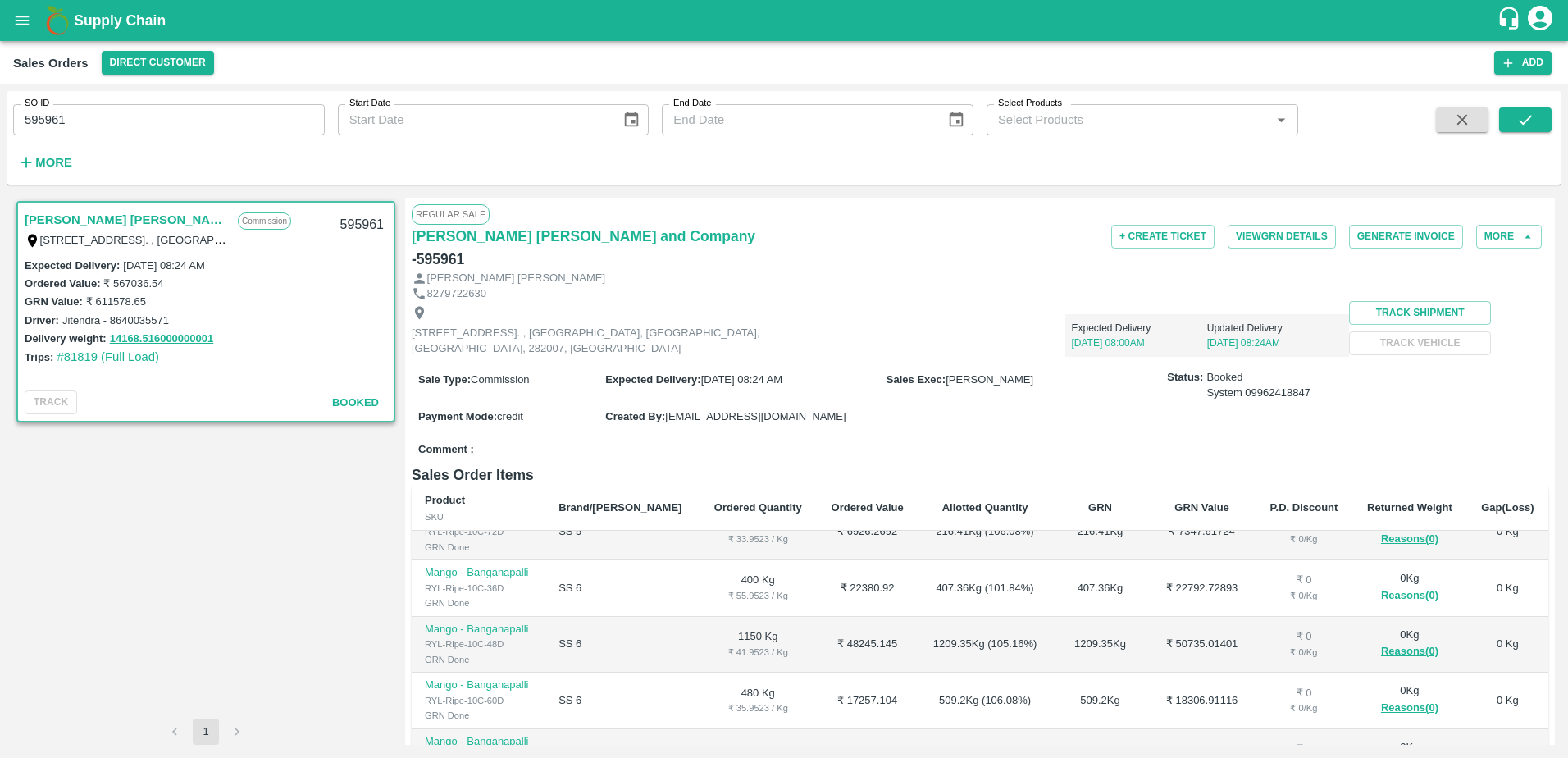
scroll to position [236, 0]
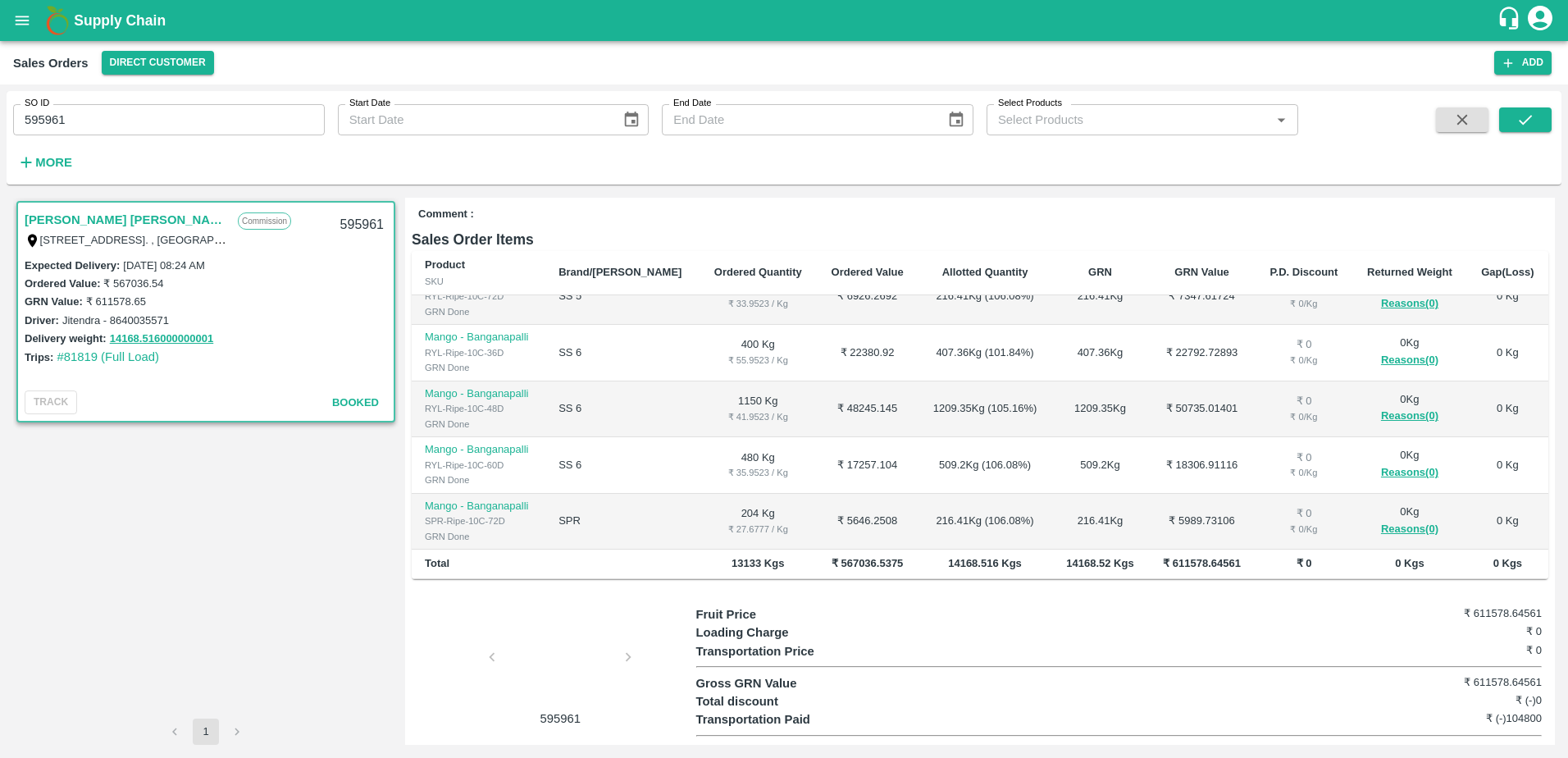
click at [558, 628] on div at bounding box center [560, 662] width 123 height 87
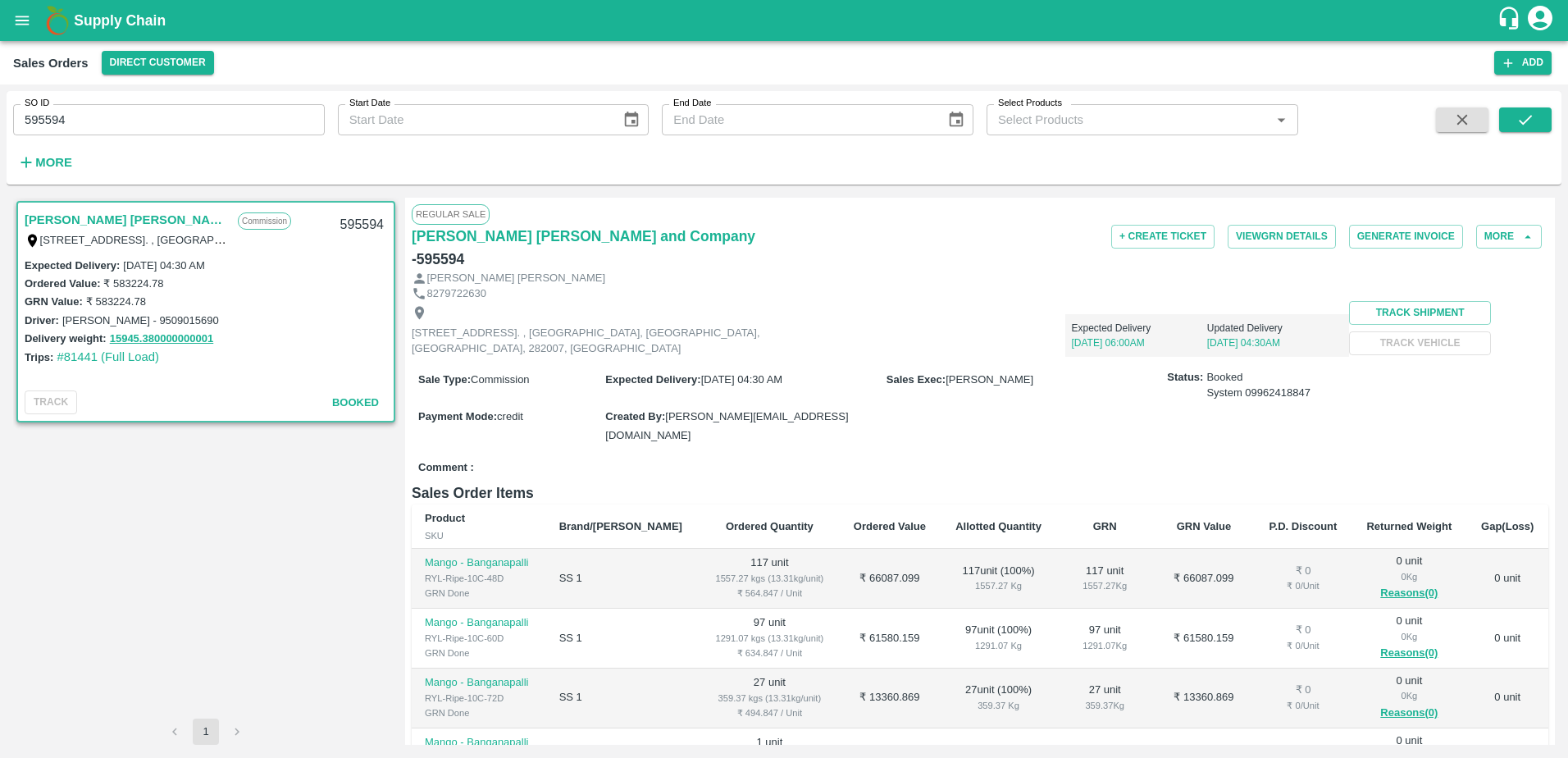
scroll to position [236, 0]
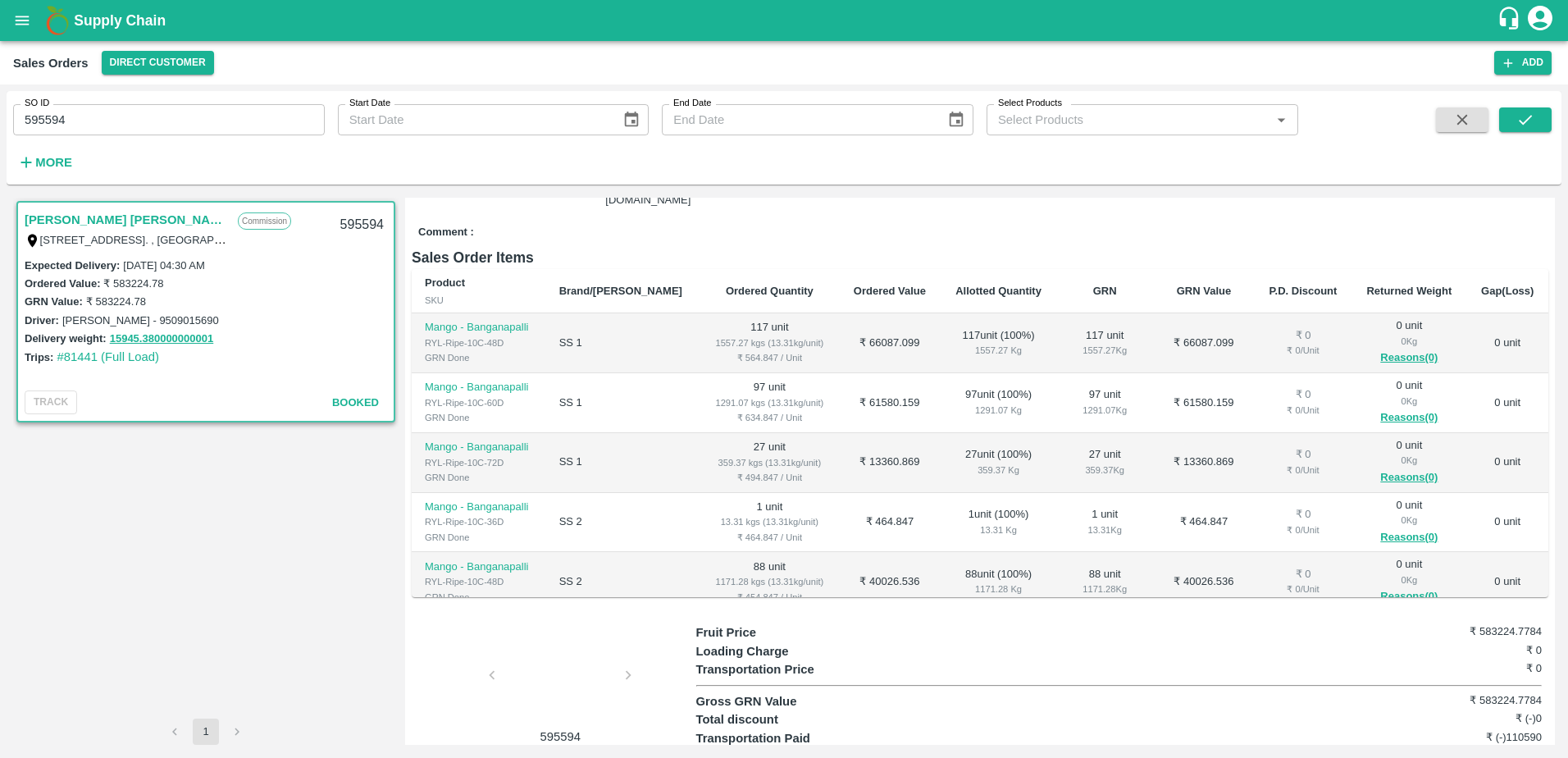
click at [560, 657] on div at bounding box center [560, 680] width 123 height 87
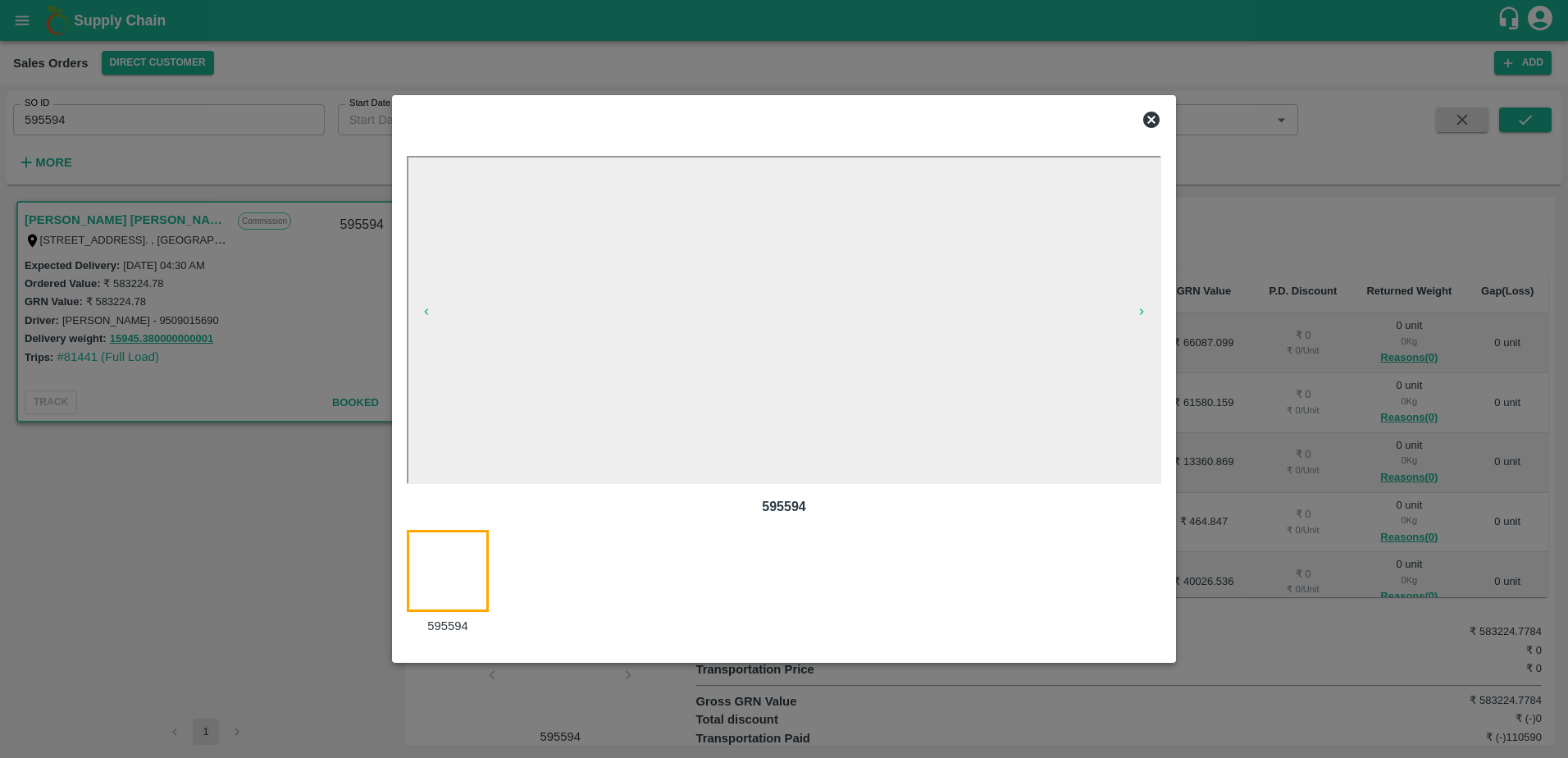
click at [1154, 121] on icon at bounding box center [1151, 119] width 20 height 20
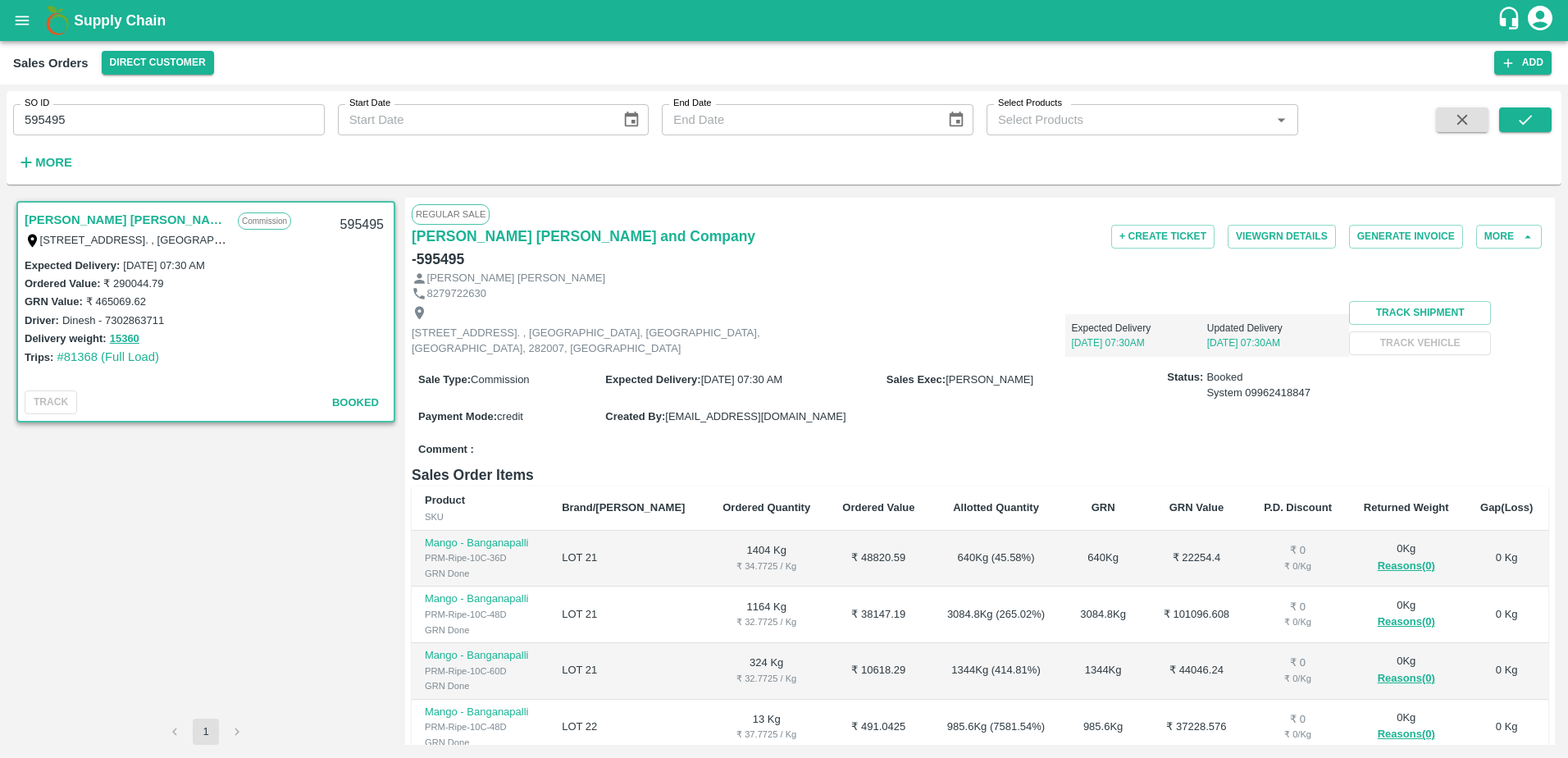
scroll to position [236, 0]
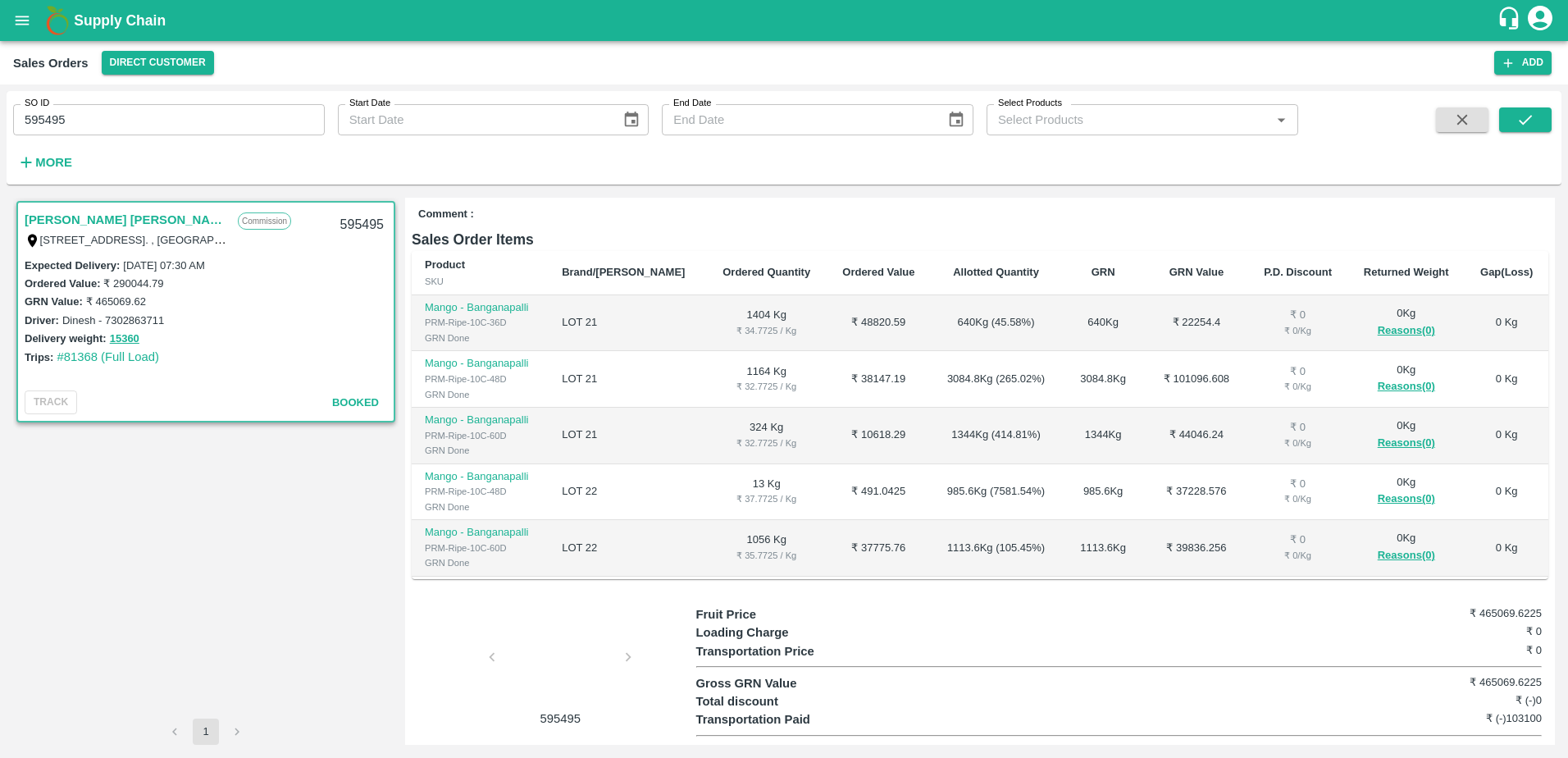
click at [562, 648] on div at bounding box center [560, 662] width 123 height 87
